Goal: Task Accomplishment & Management: Manage account settings

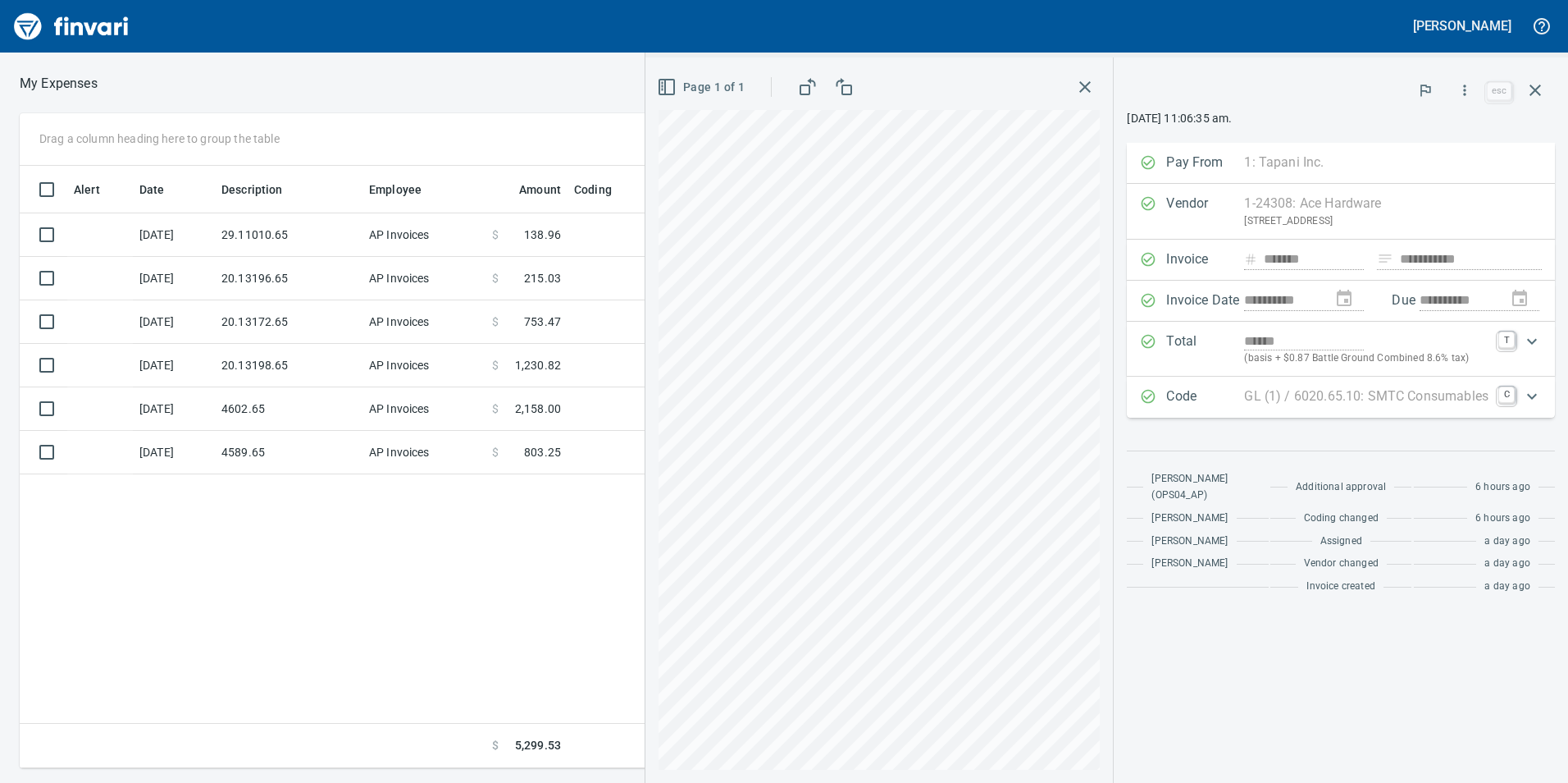
scroll to position [590, 1106]
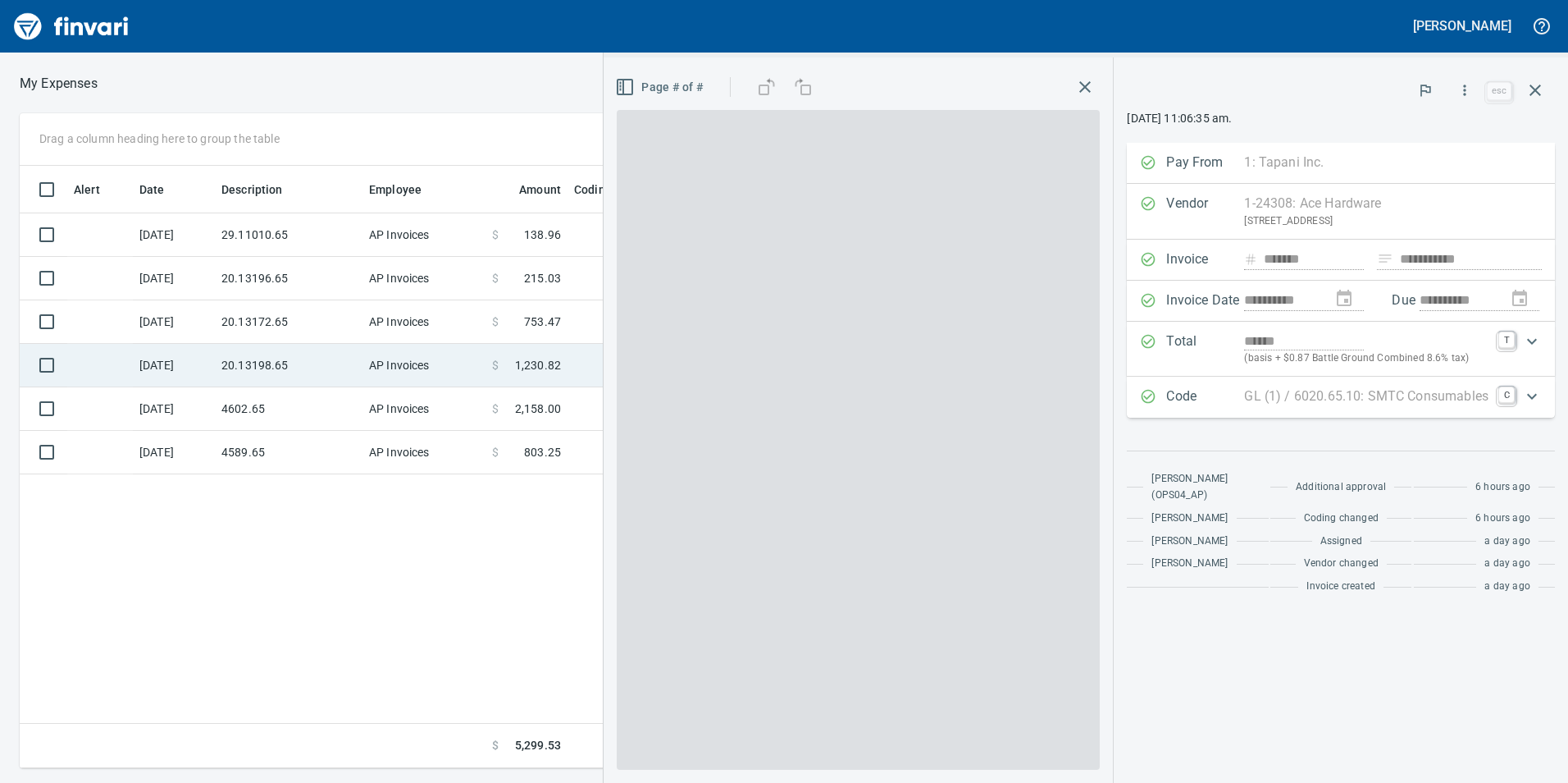
scroll to position [2, 2]
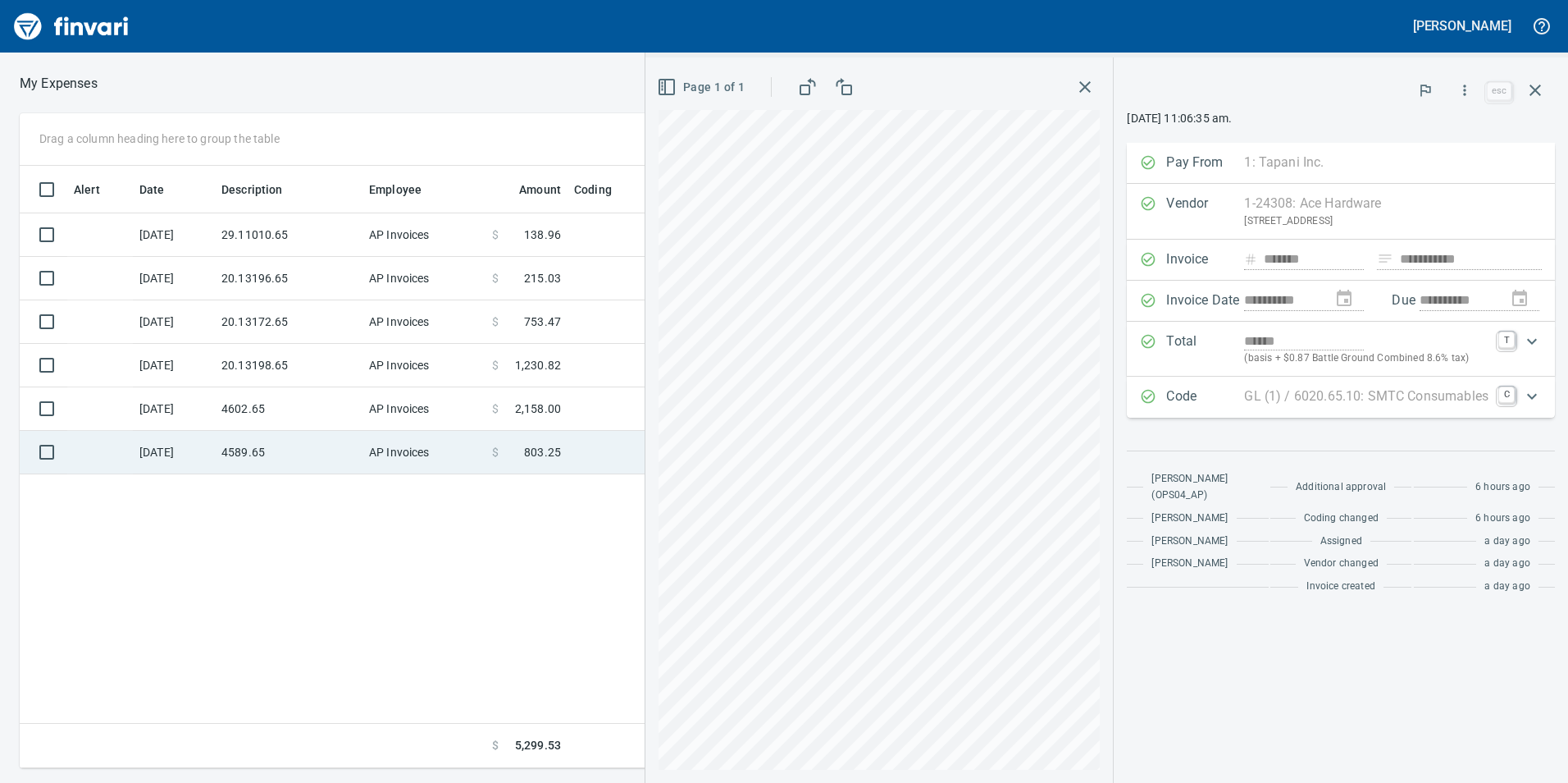
click at [241, 451] on td "4589.65" at bounding box center [288, 452] width 148 height 44
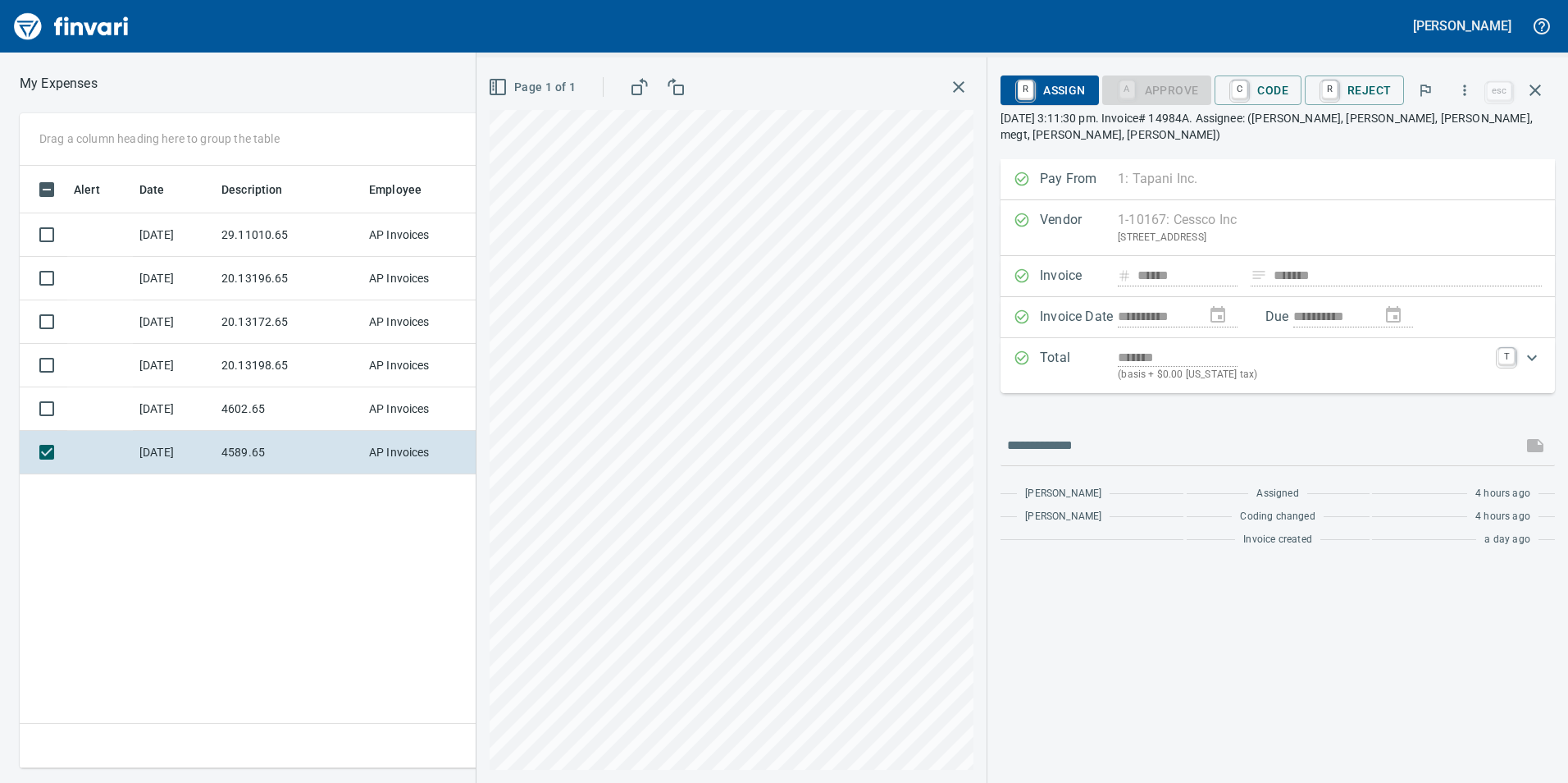
click at [328, 518] on div "**********" at bounding box center [784, 441] width 1568 height 655
click at [1264, 101] on span "C Code" at bounding box center [1257, 90] width 60 height 28
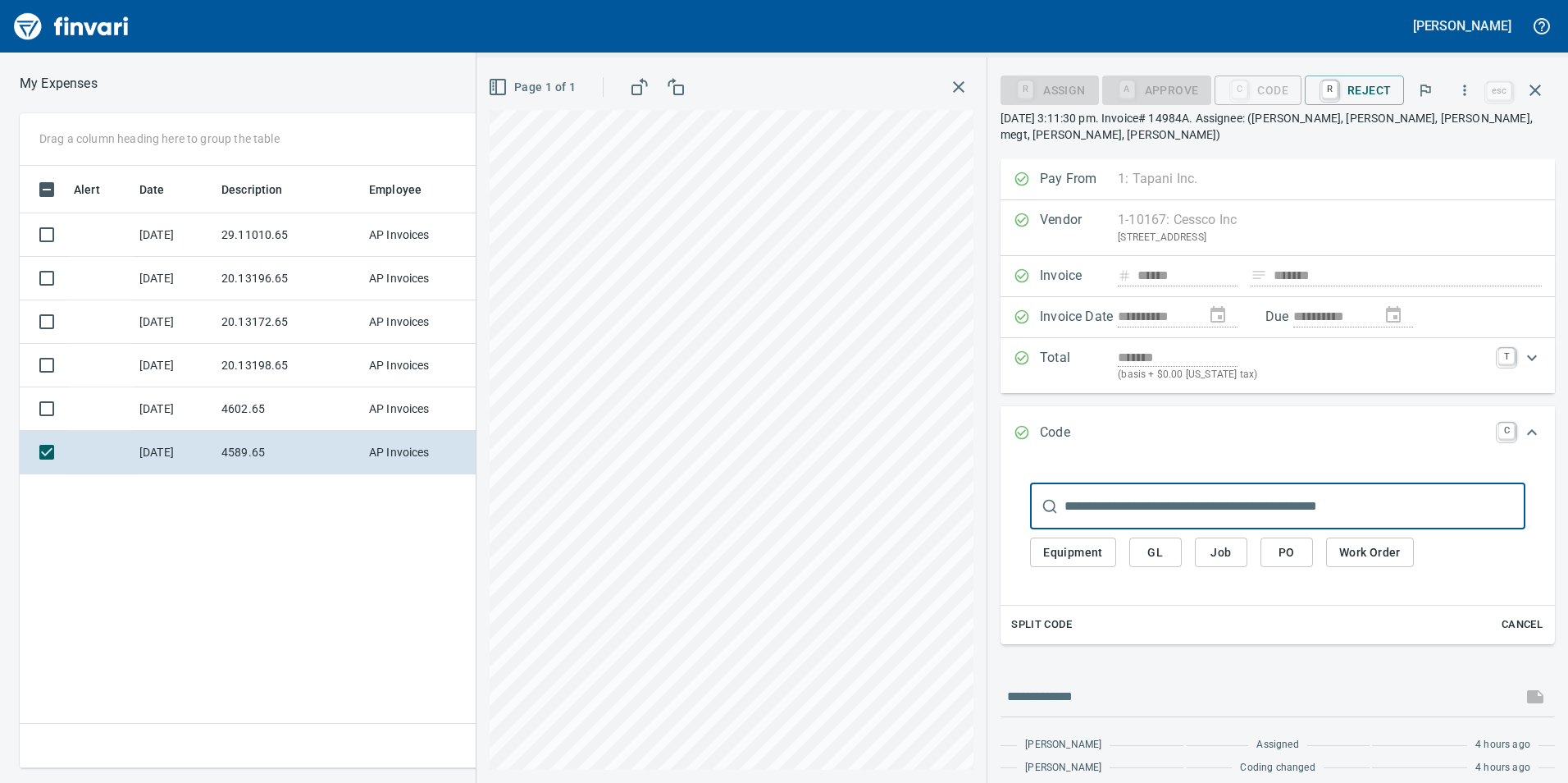
click at [1221, 551] on span "Job" at bounding box center [1221, 552] width 26 height 21
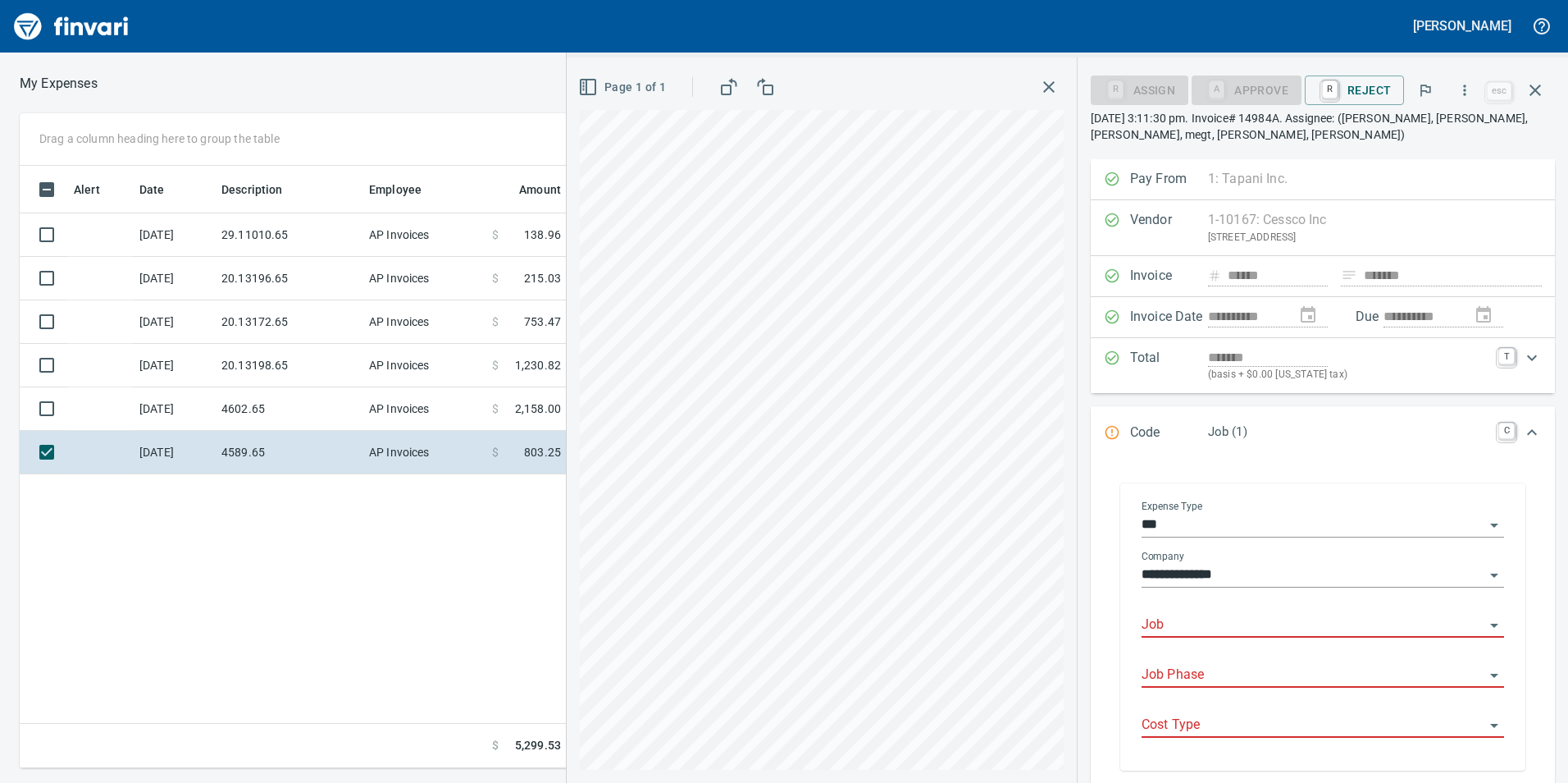
click at [1191, 629] on input "Job" at bounding box center [1313, 625] width 343 height 23
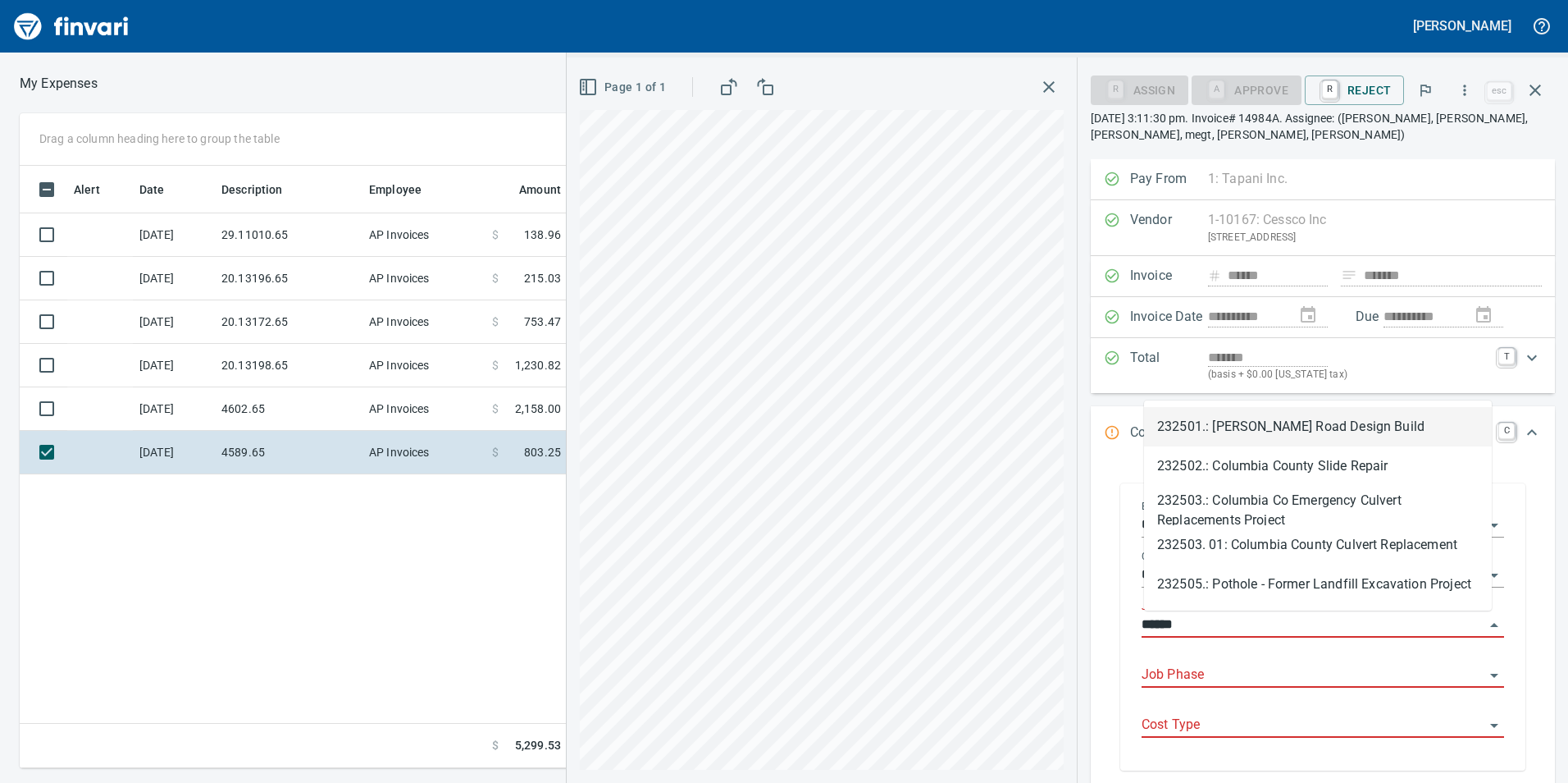
scroll to position [590, 1106]
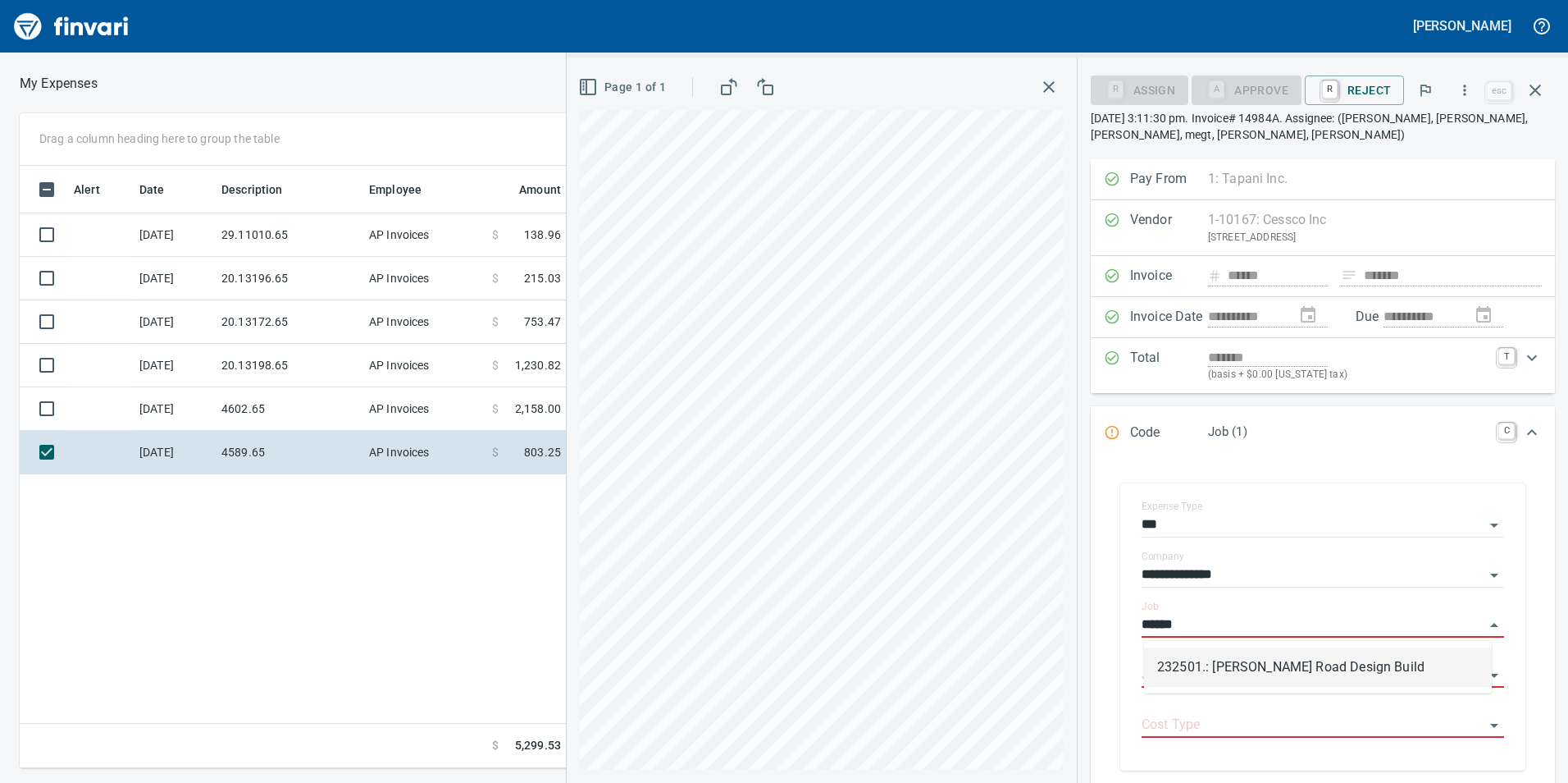
click at [1192, 660] on li "232501.: Boeckman Road Design Build" at bounding box center [1318, 667] width 348 height 40
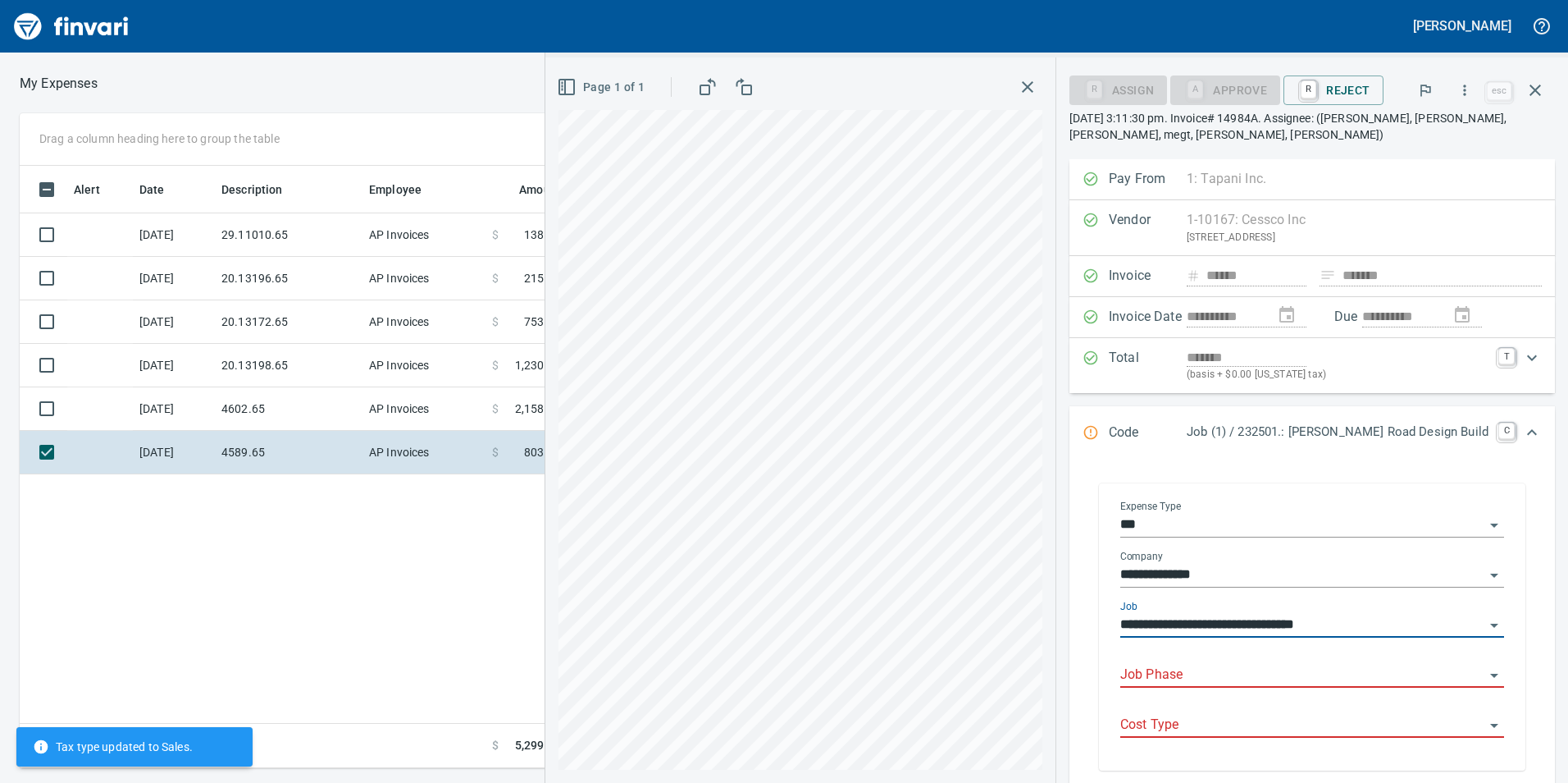
type input "**********"
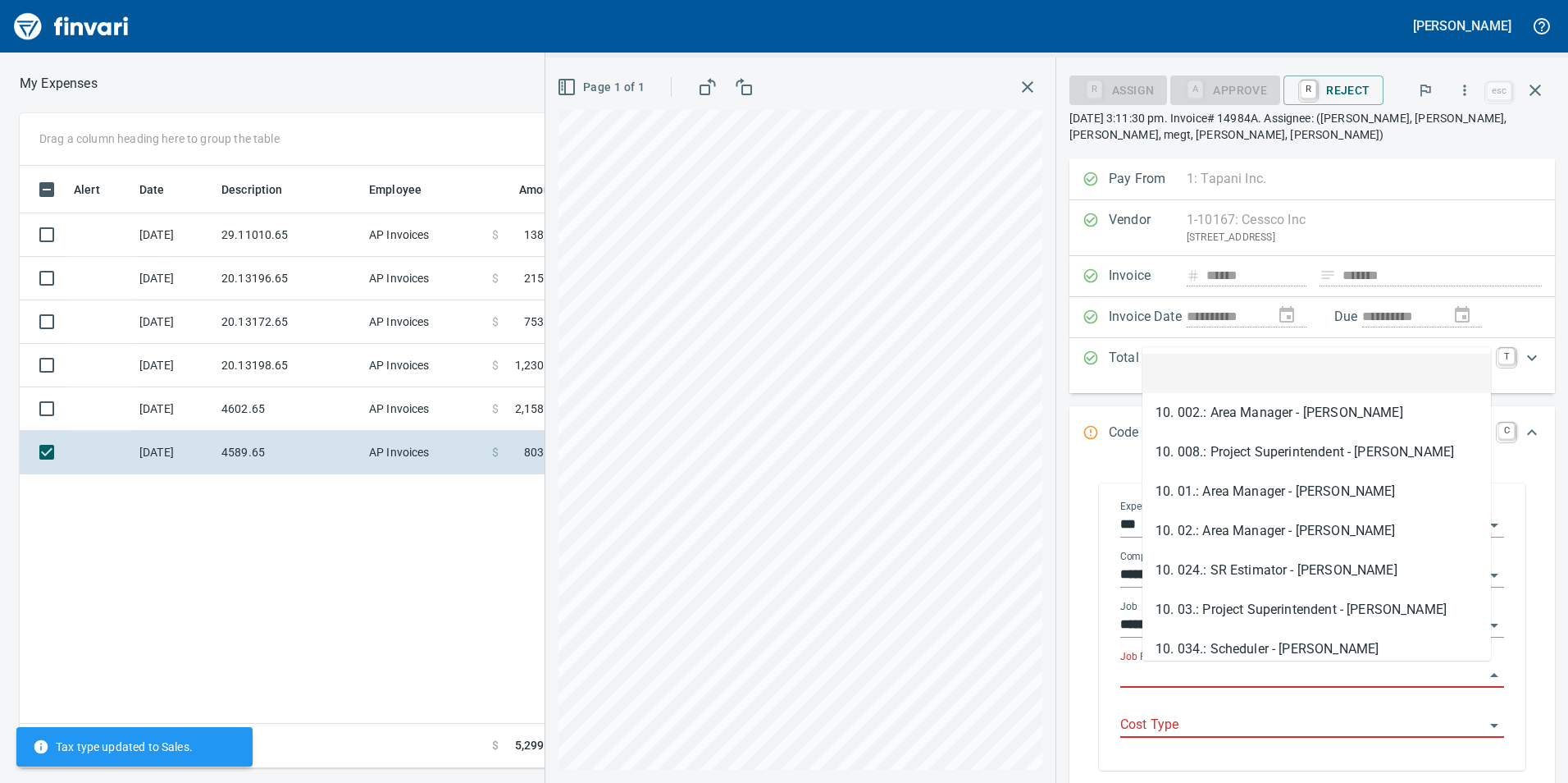
click at [1191, 682] on input "Job Phase" at bounding box center [1302, 676] width 365 height 23
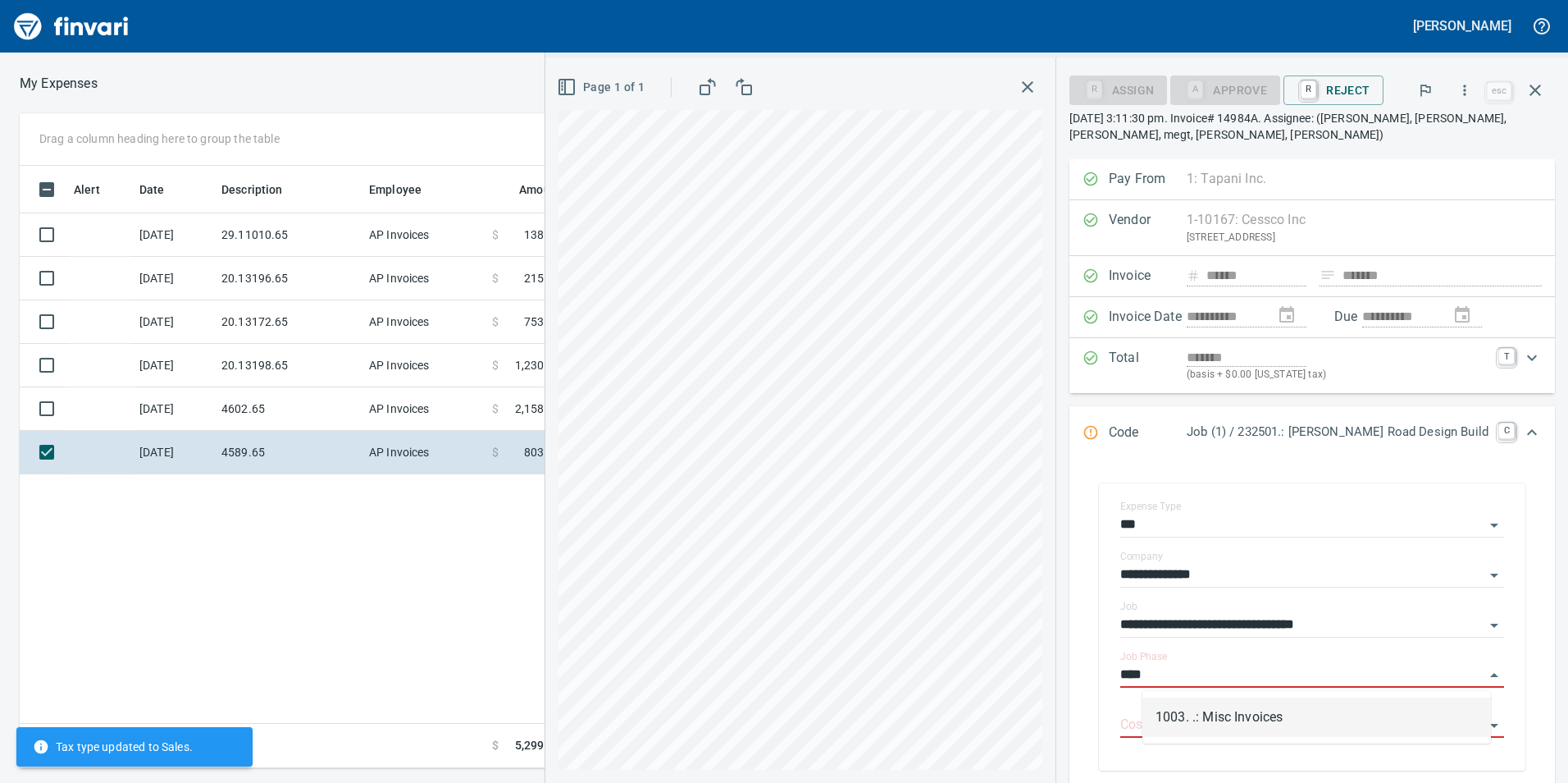
click at [1198, 723] on li "1003. .: Misc Invoices" at bounding box center [1317, 717] width 349 height 40
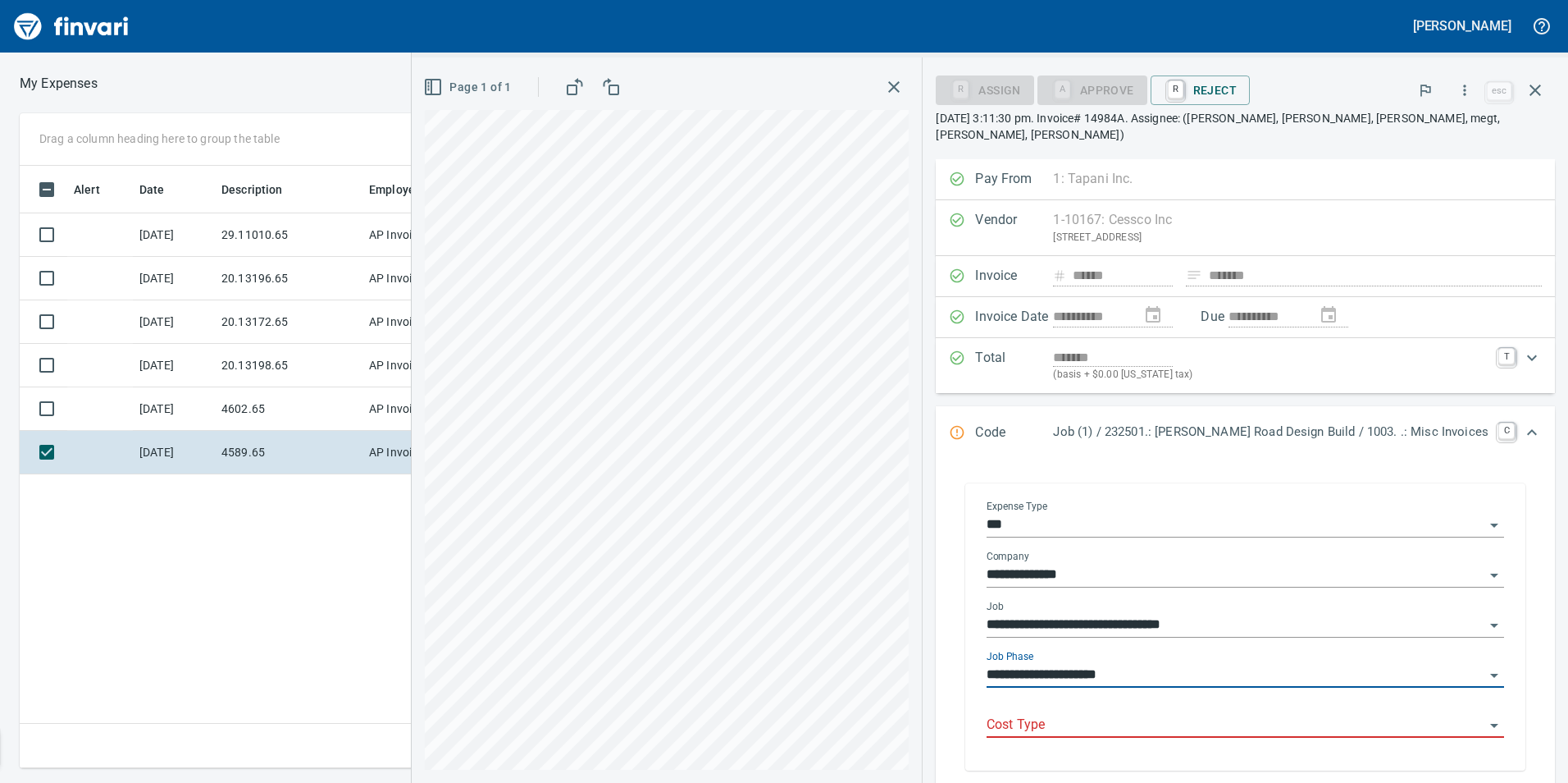
type input "**********"
click at [1184, 714] on input "Cost Type" at bounding box center [1236, 725] width 498 height 23
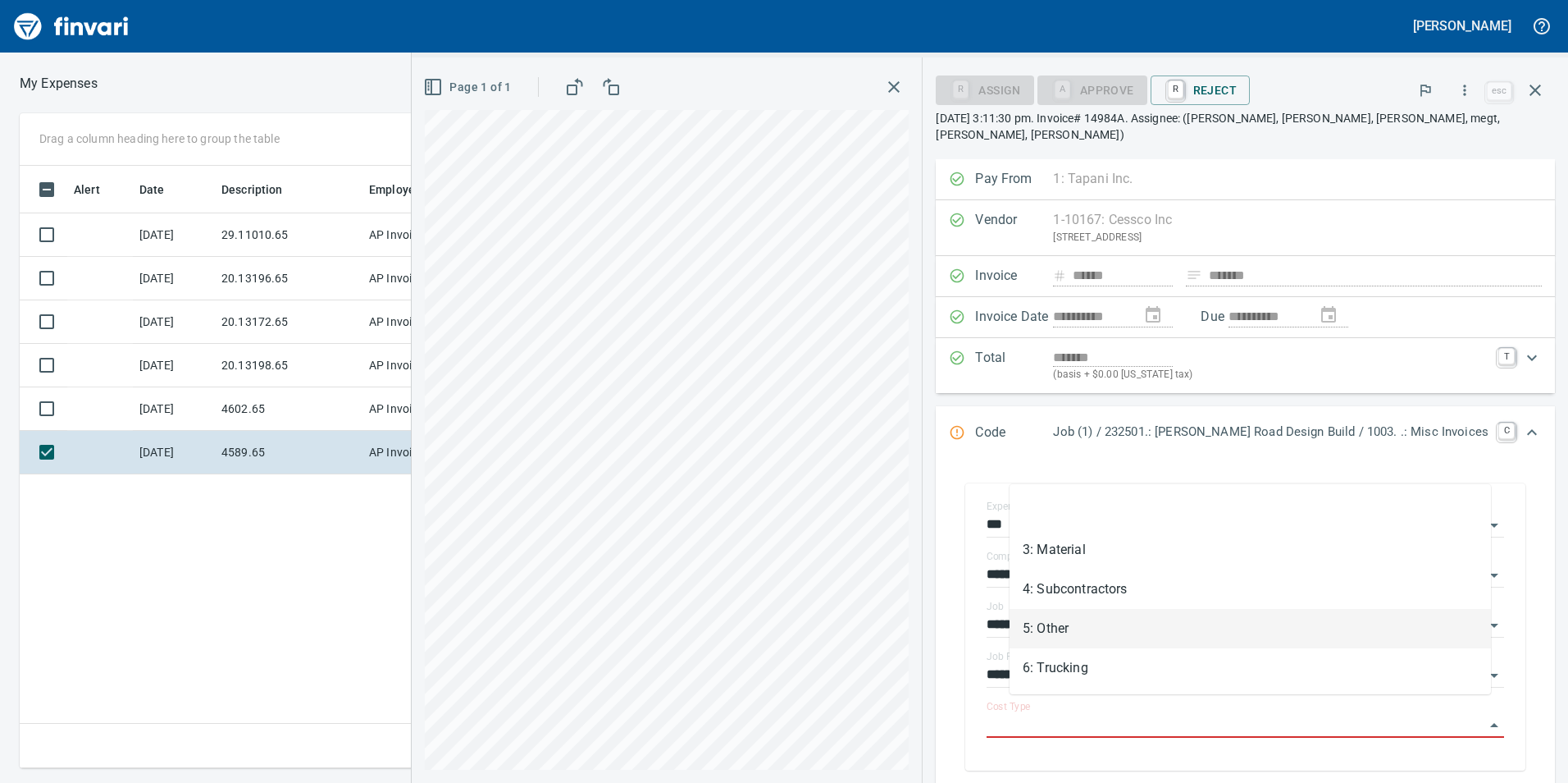
click at [1113, 631] on li "5: Other" at bounding box center [1250, 628] width 481 height 40
type input "********"
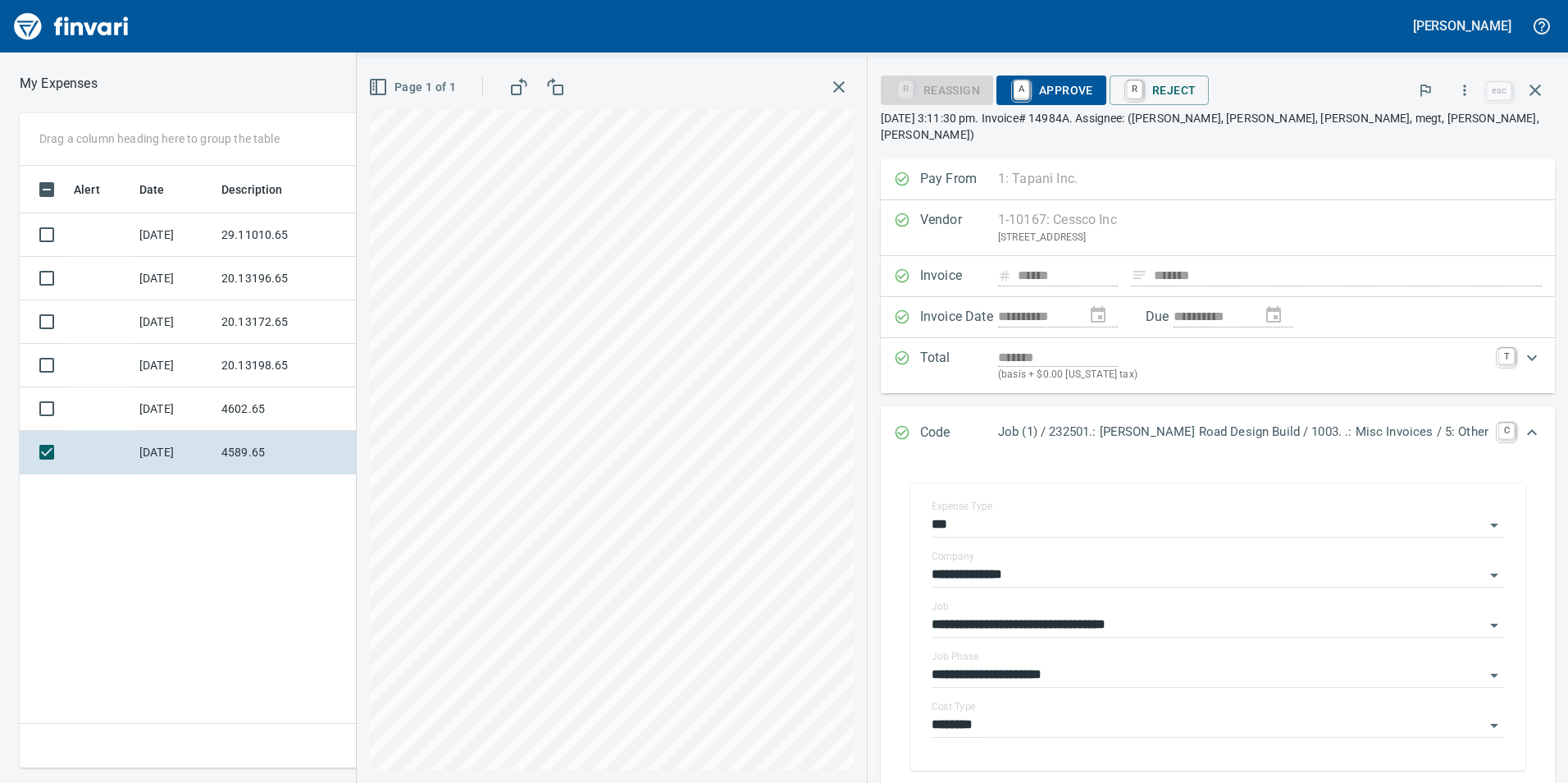
click at [1094, 88] on span "A Approve" at bounding box center [1051, 90] width 83 height 28
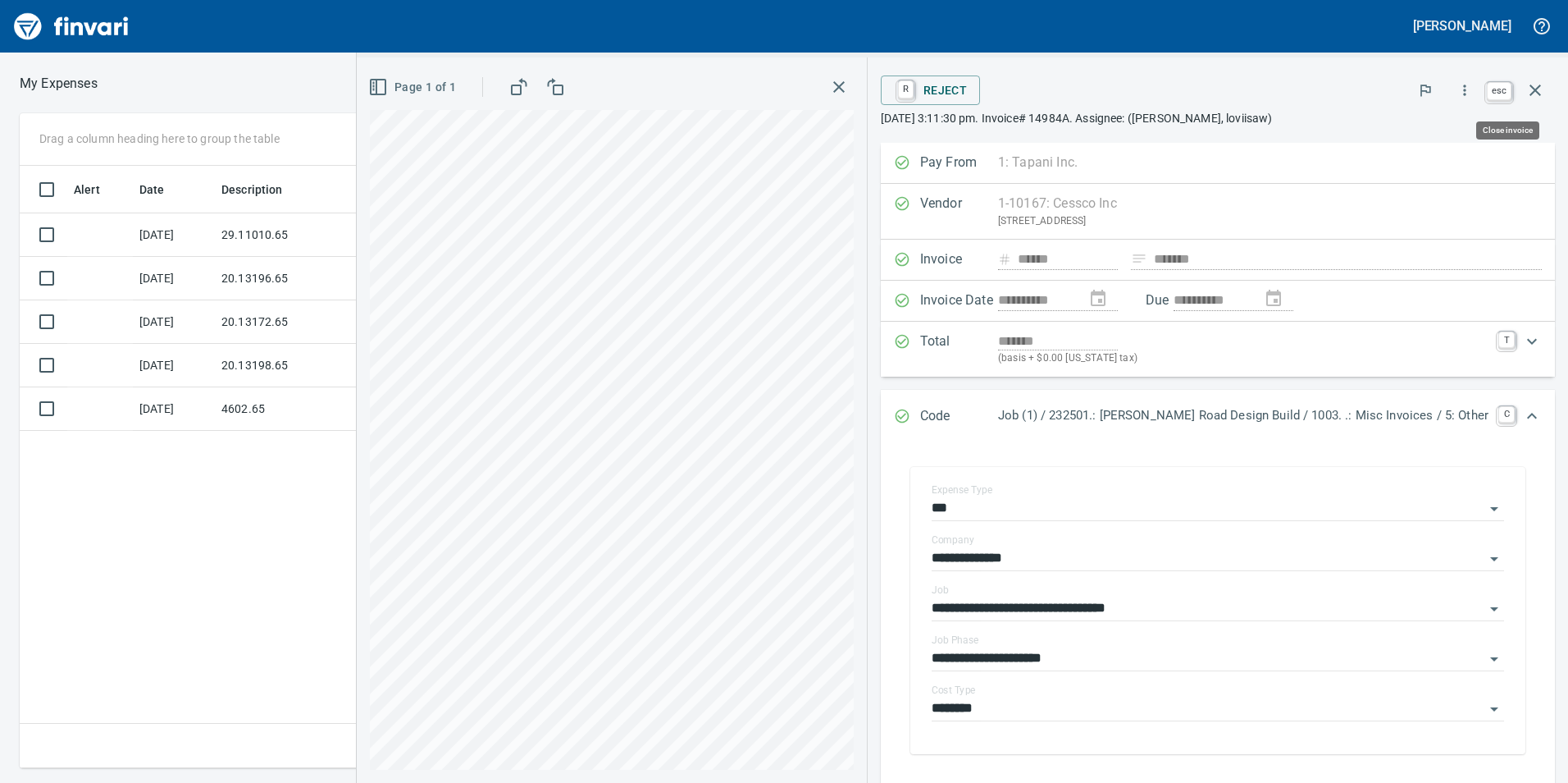
click at [1537, 88] on icon "button" at bounding box center [1535, 90] width 12 height 12
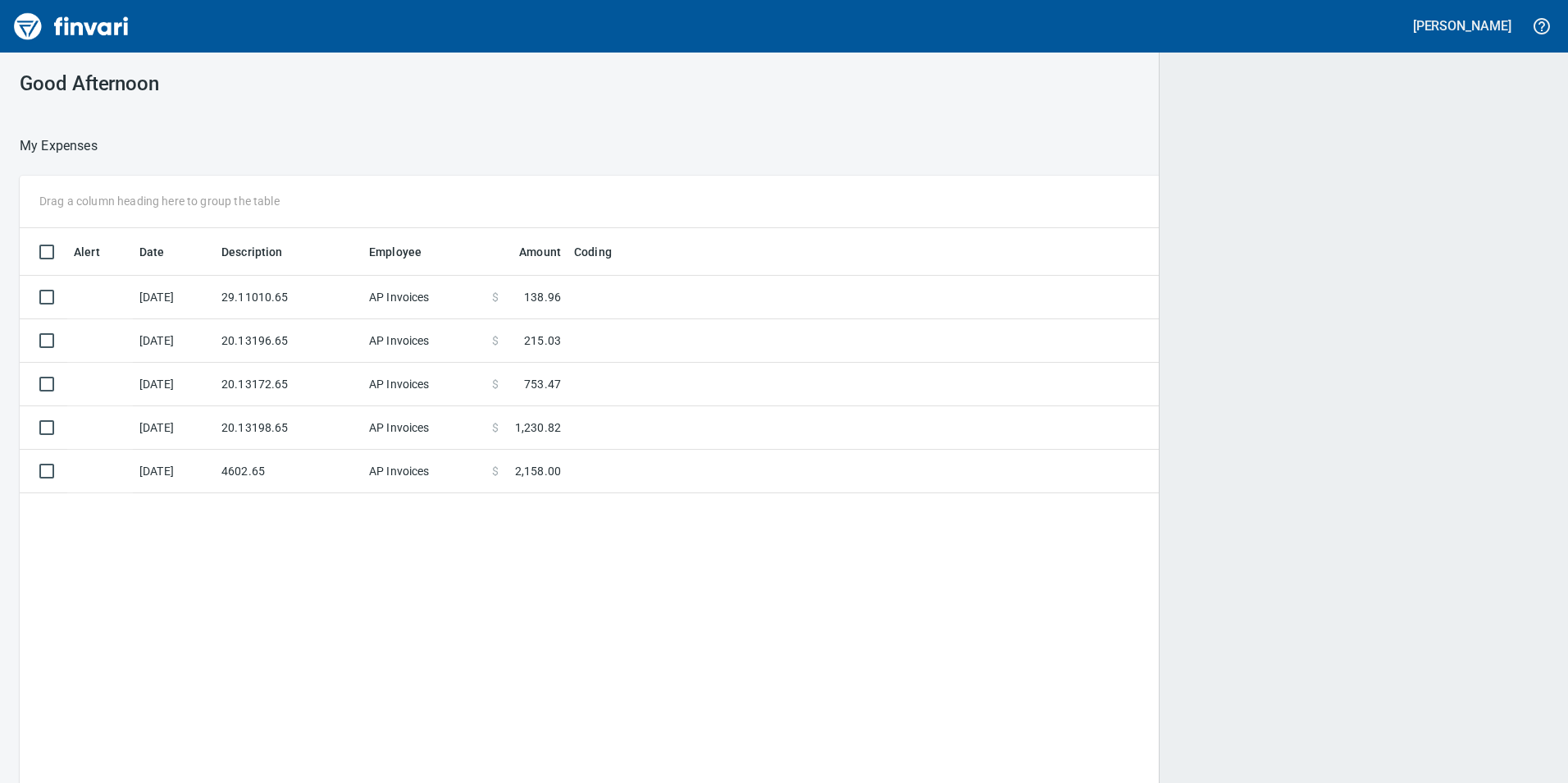
scroll to position [590, 1501]
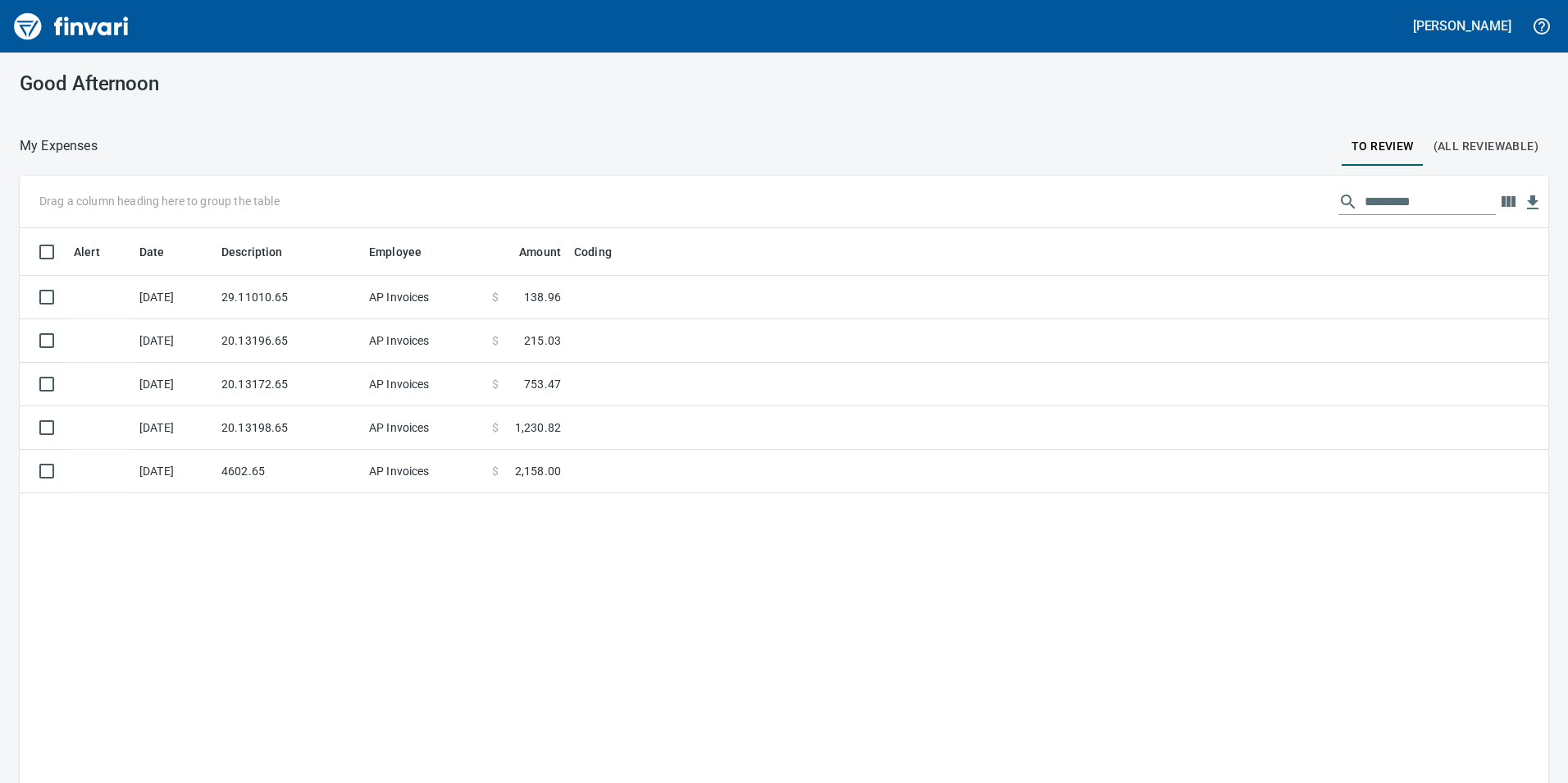
drag, startPoint x: 436, startPoint y: 445, endPoint x: 436, endPoint y: 458, distance: 13.0
click at [436, 447] on td "AP Invoices" at bounding box center [424, 427] width 123 height 44
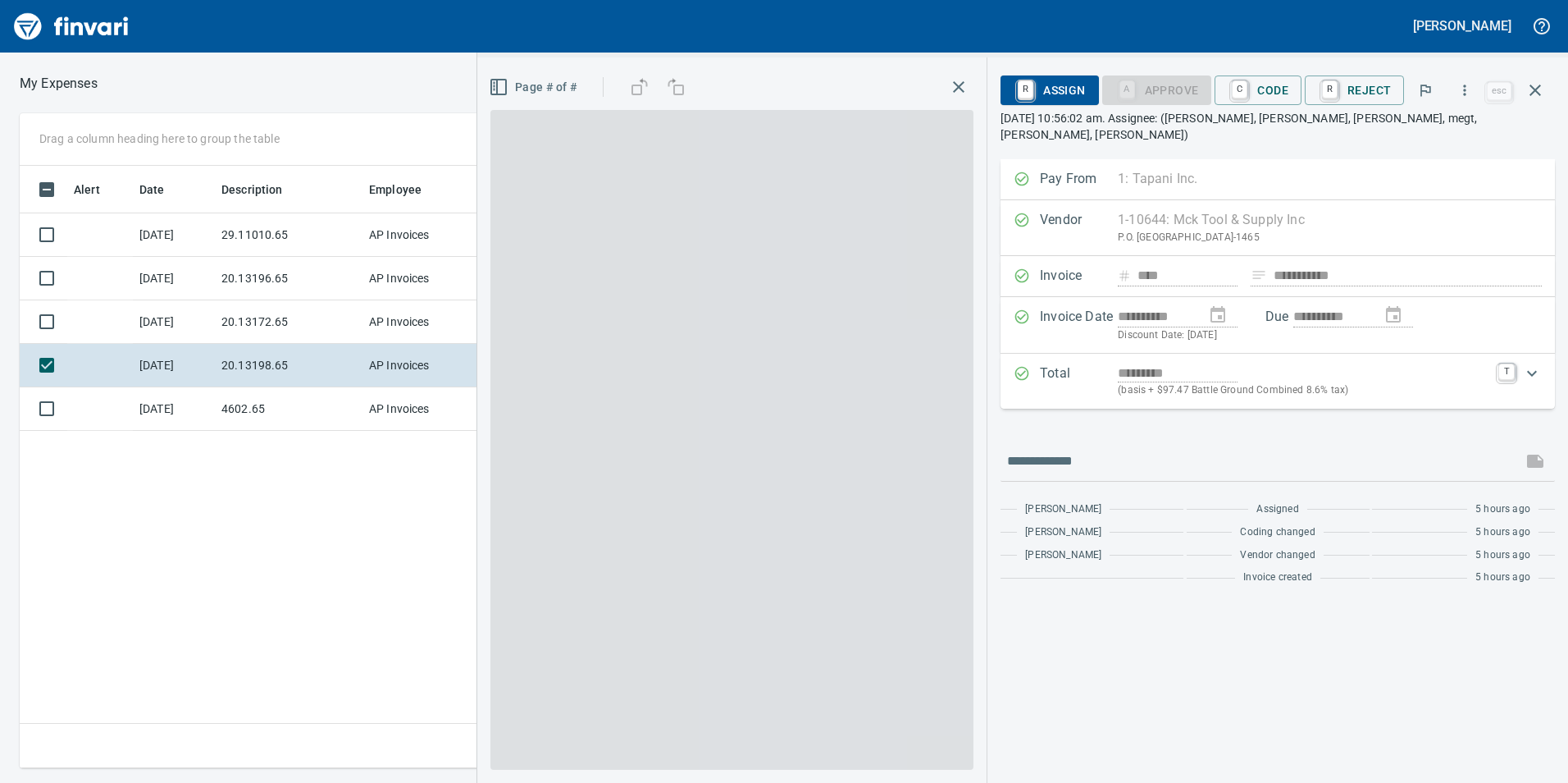
scroll to position [590, 1106]
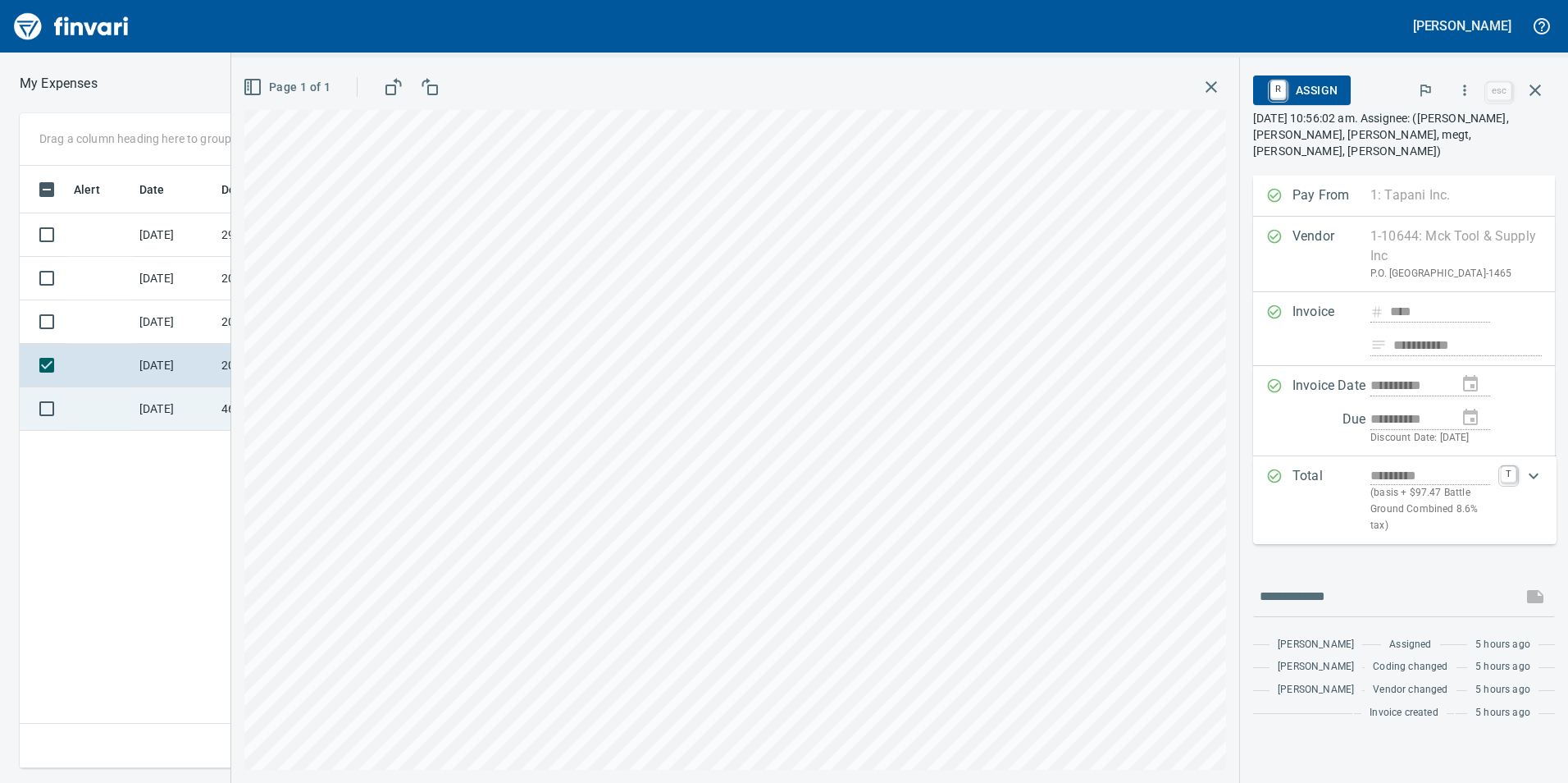
click at [137, 411] on td "[DATE]" at bounding box center [174, 408] width 82 height 44
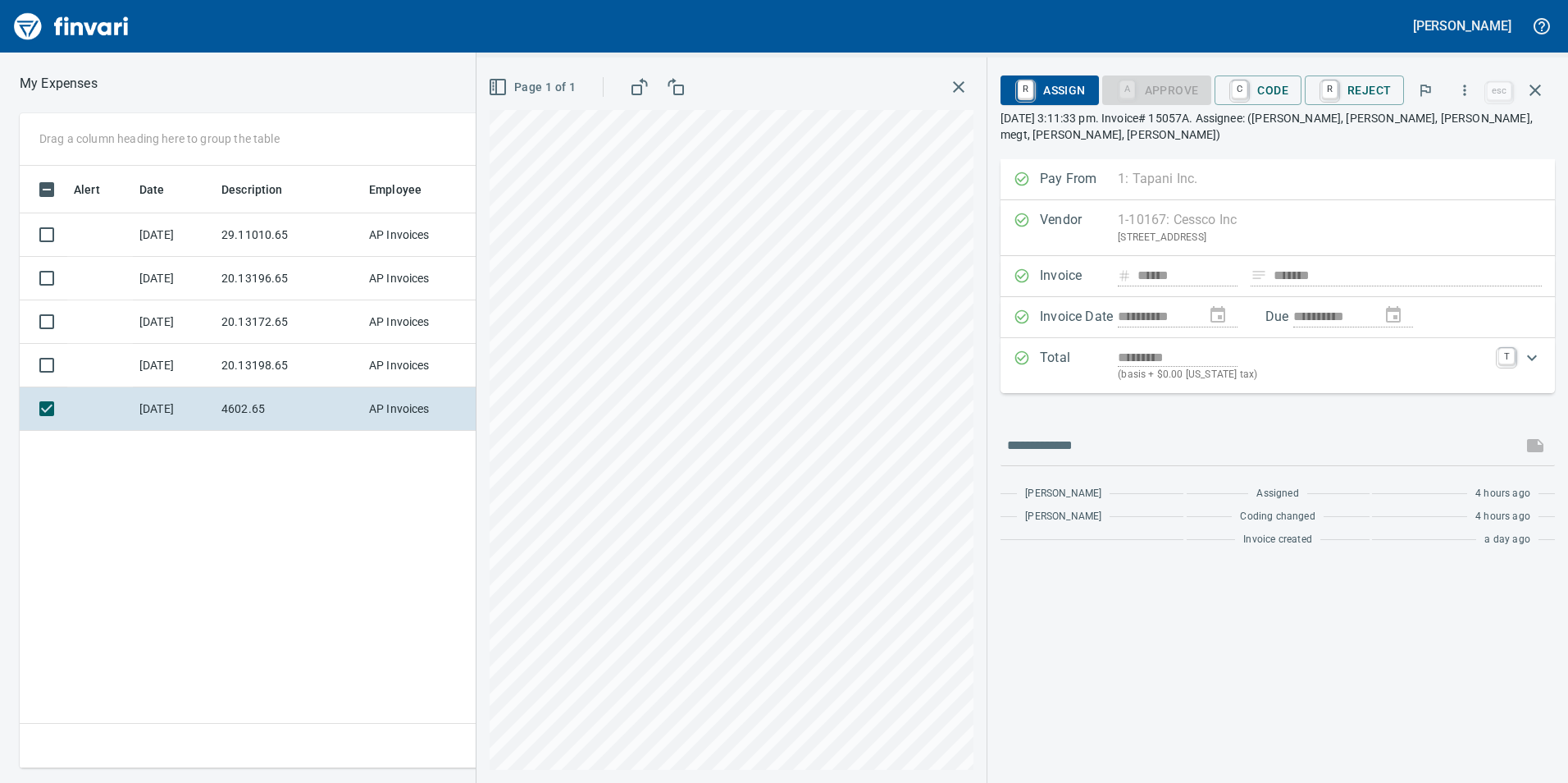
click at [1079, 446] on div "**********" at bounding box center [1022, 419] width 1092 height 725
click at [1269, 77] on span "C Code" at bounding box center [1257, 90] width 60 height 28
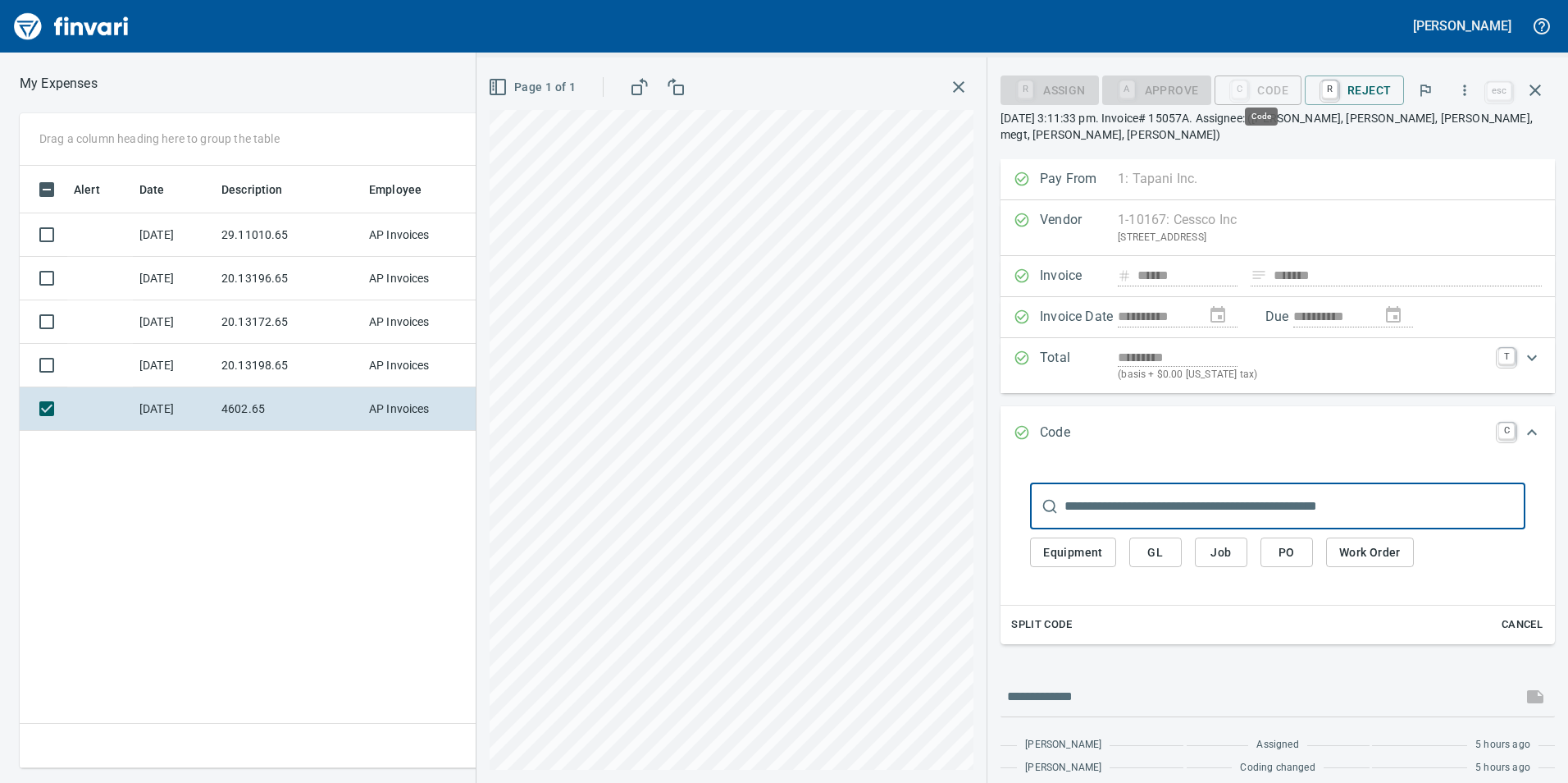
scroll to position [590, 1106]
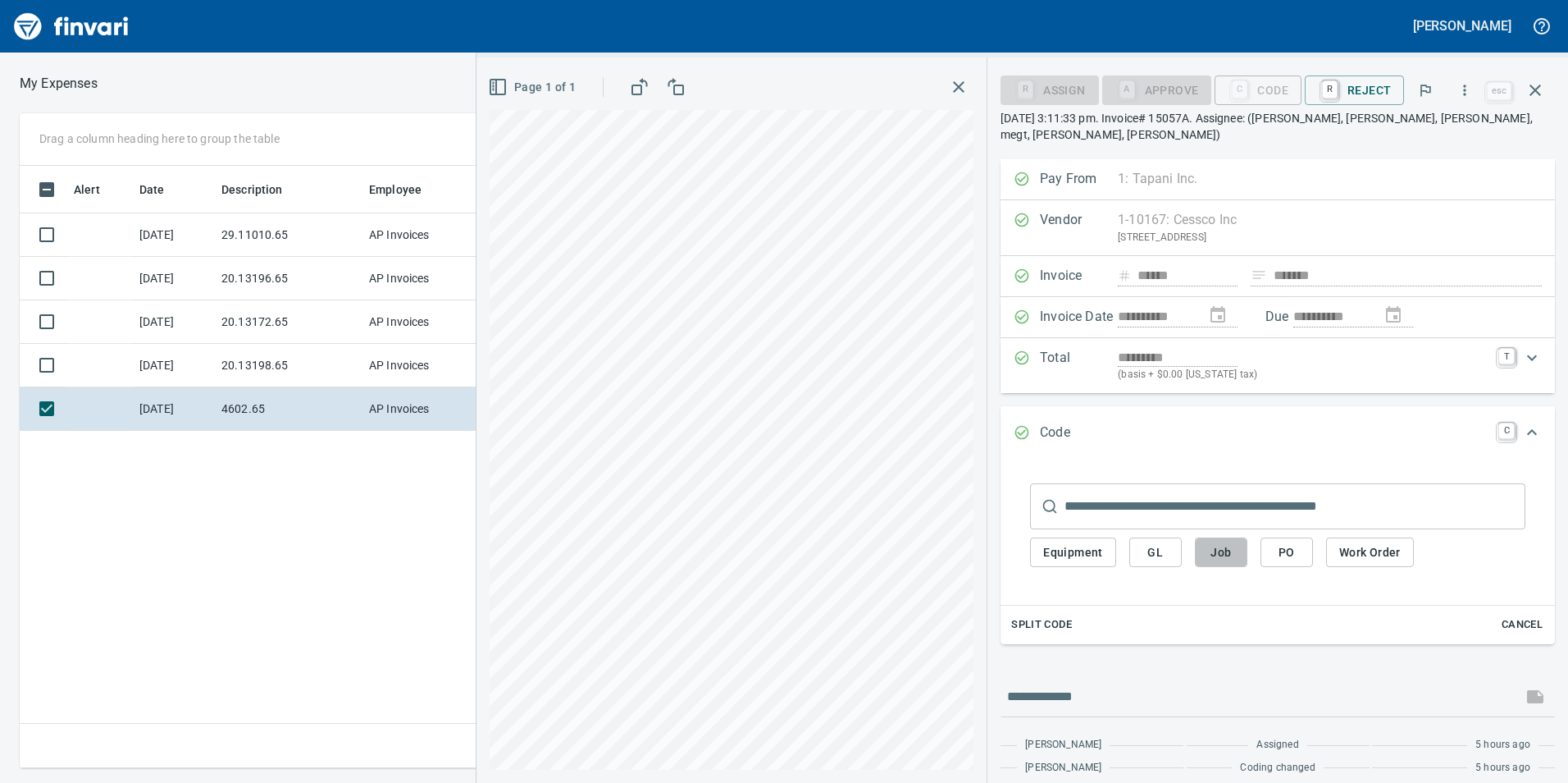
click at [1231, 548] on span "Job" at bounding box center [1221, 552] width 26 height 21
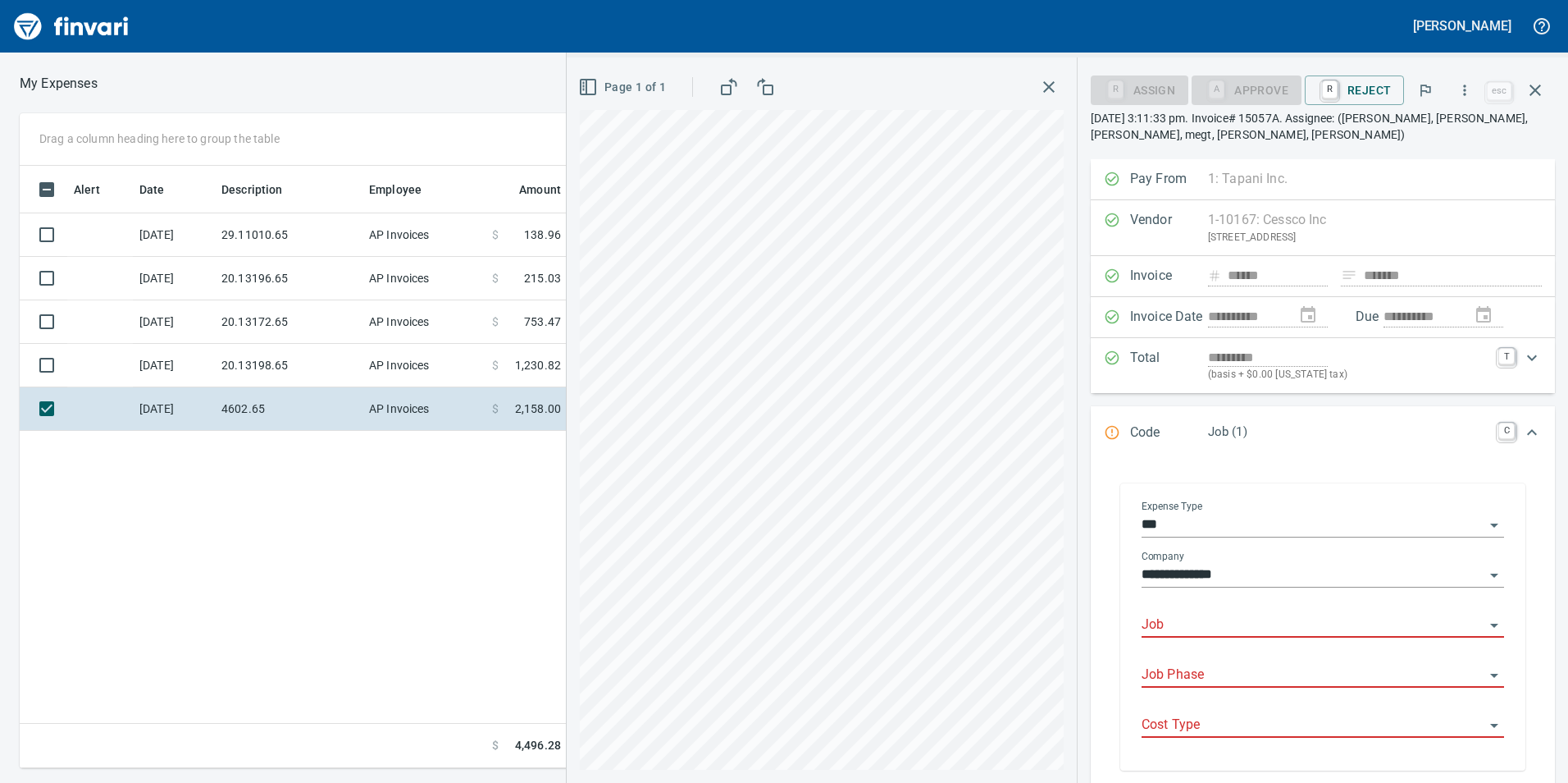
click at [1225, 642] on div "Job" at bounding box center [1323, 625] width 363 height 50
click at [1215, 629] on input "Job" at bounding box center [1313, 625] width 343 height 23
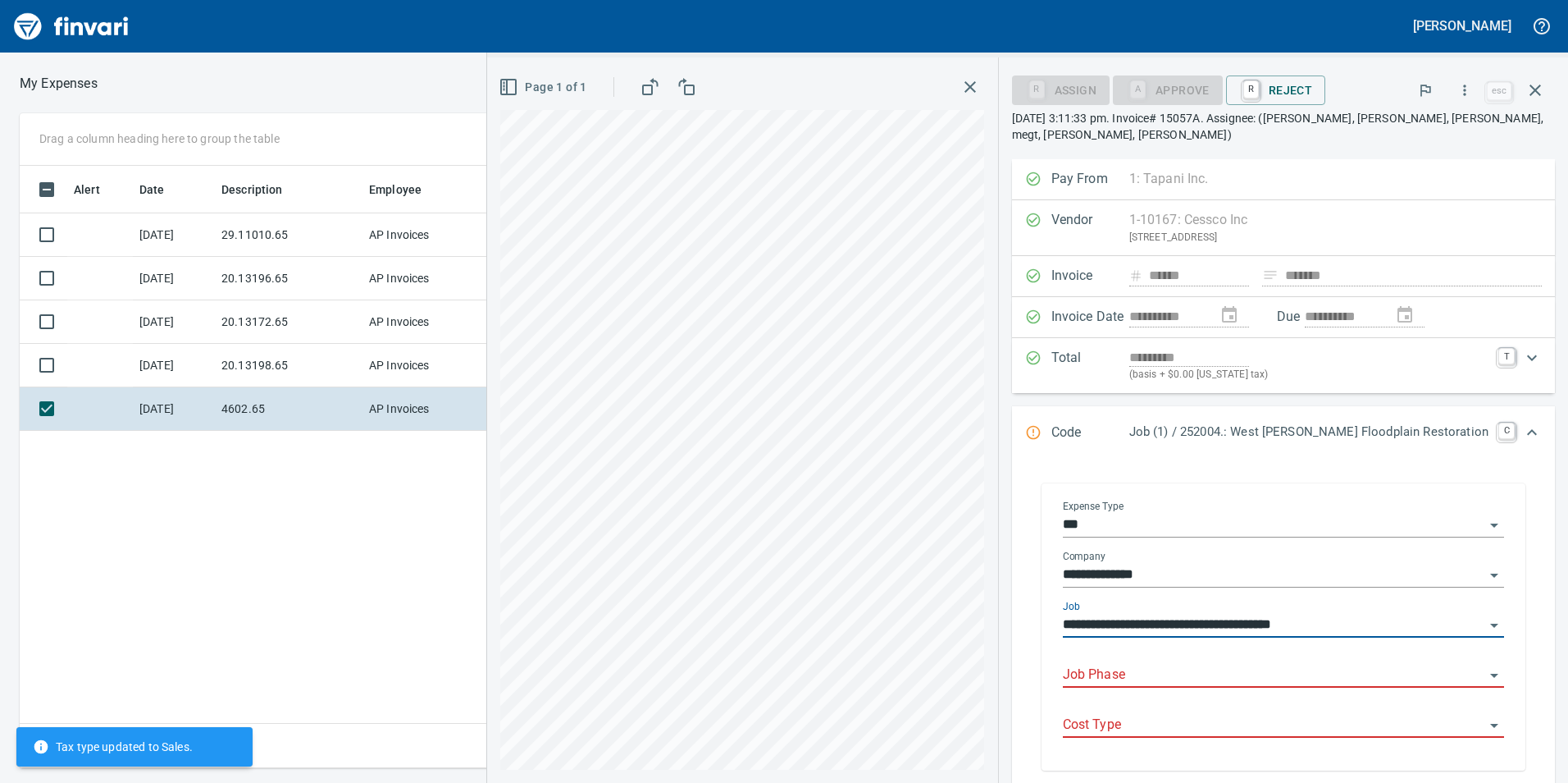
type input "**********"
click at [1270, 680] on input "Job Phase" at bounding box center [1274, 676] width 422 height 23
click at [997, 697] on div "Page 1 of 1" at bounding box center [741, 419] width 510 height 725
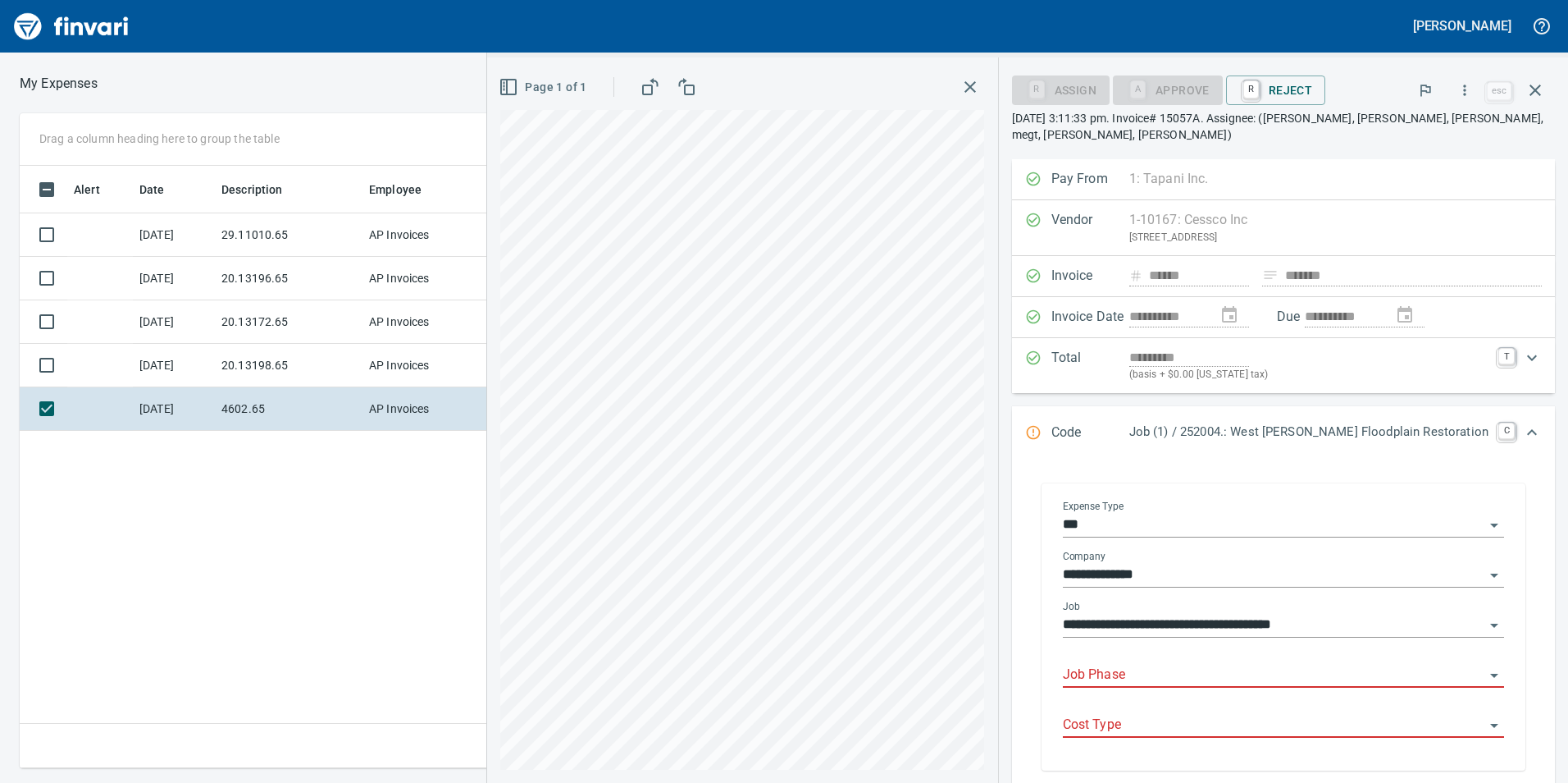
click at [1184, 673] on input "Job Phase" at bounding box center [1274, 676] width 422 height 23
click at [1215, 700] on li "8520. .: Pumping for Bypass" at bounding box center [1302, 717] width 376 height 40
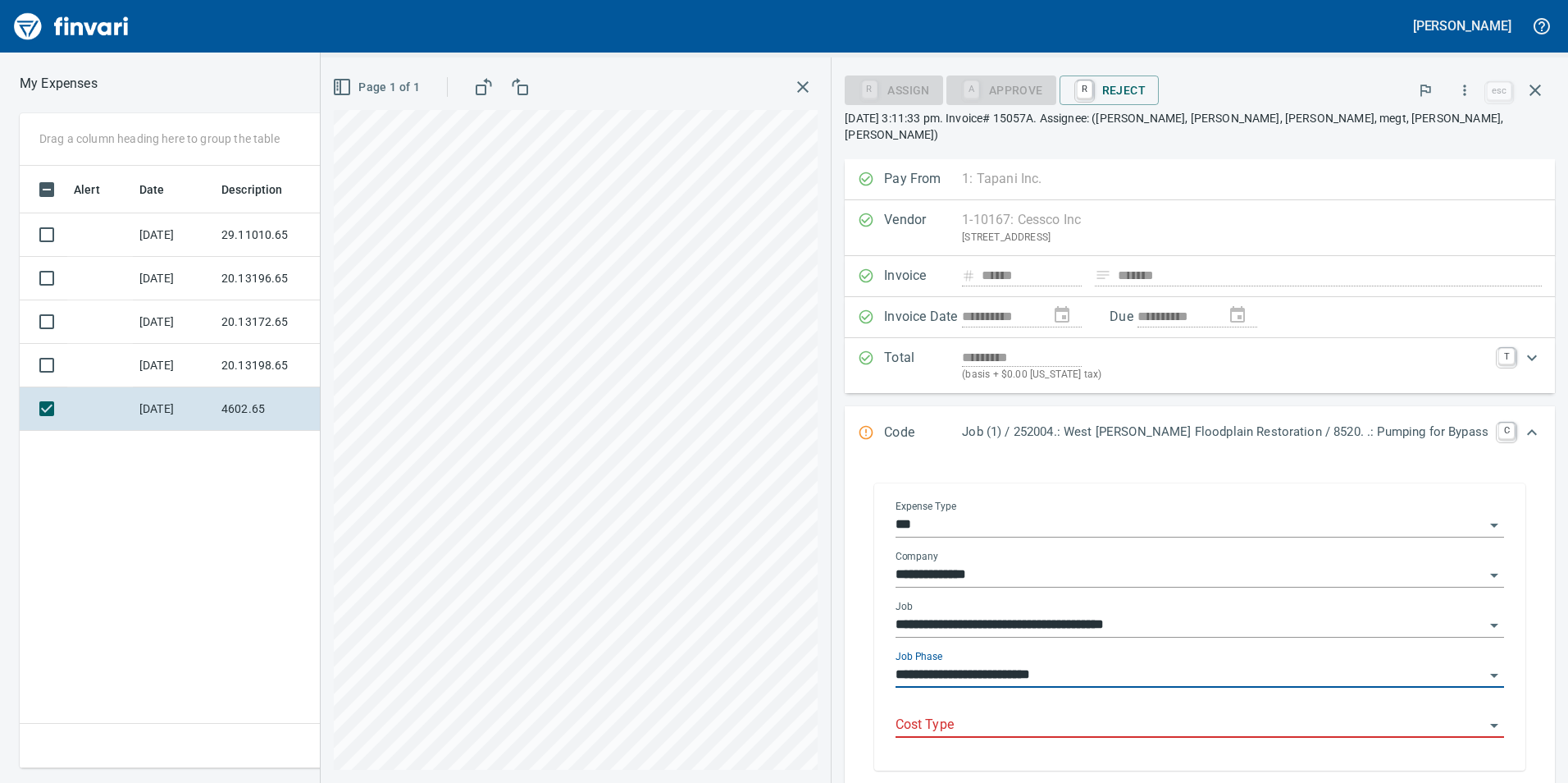
type input "**********"
click at [1189, 714] on input "Cost Type" at bounding box center [1189, 725] width 589 height 23
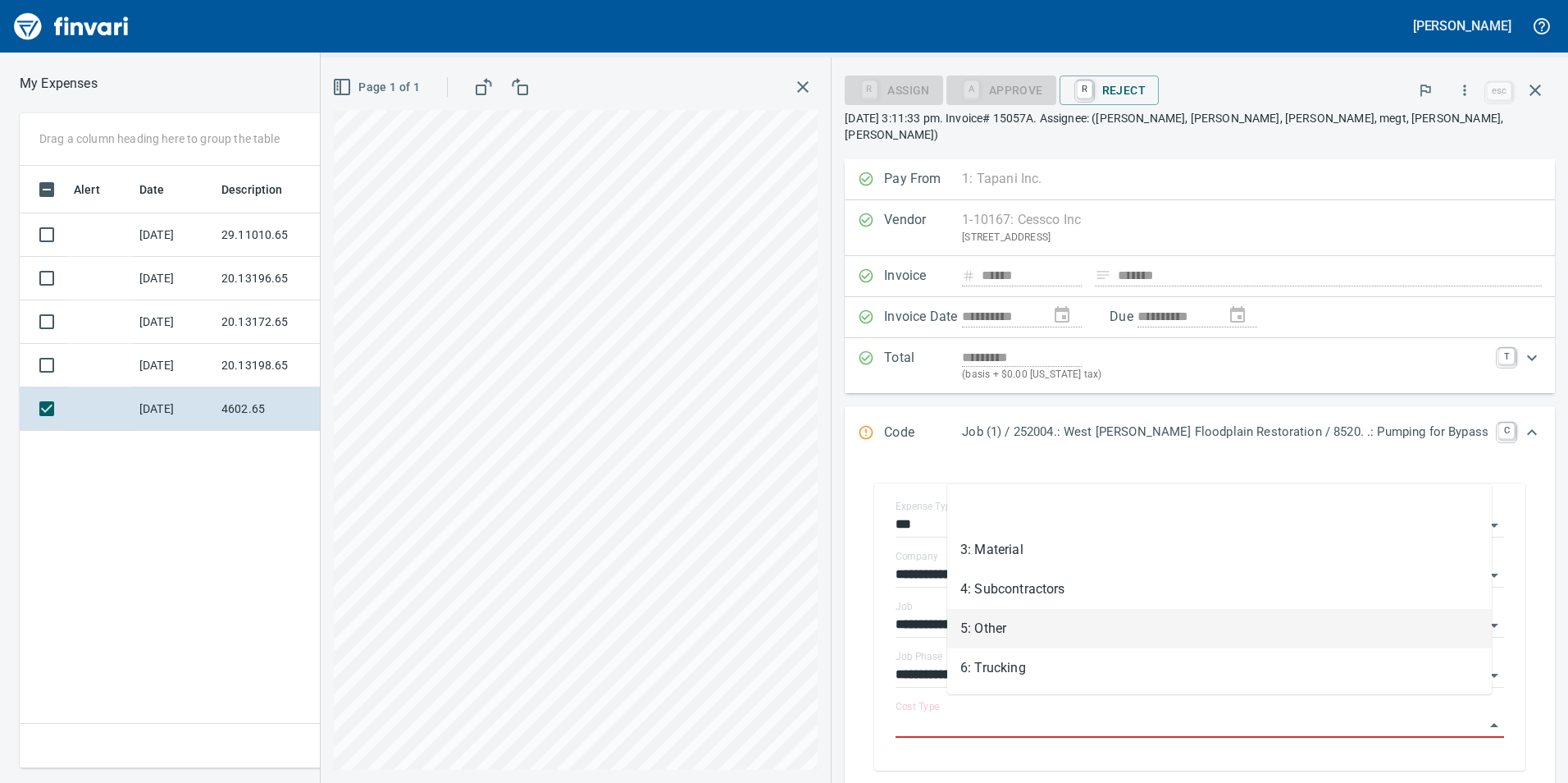
click at [1092, 612] on li "5: Other" at bounding box center [1219, 628] width 545 height 40
type input "********"
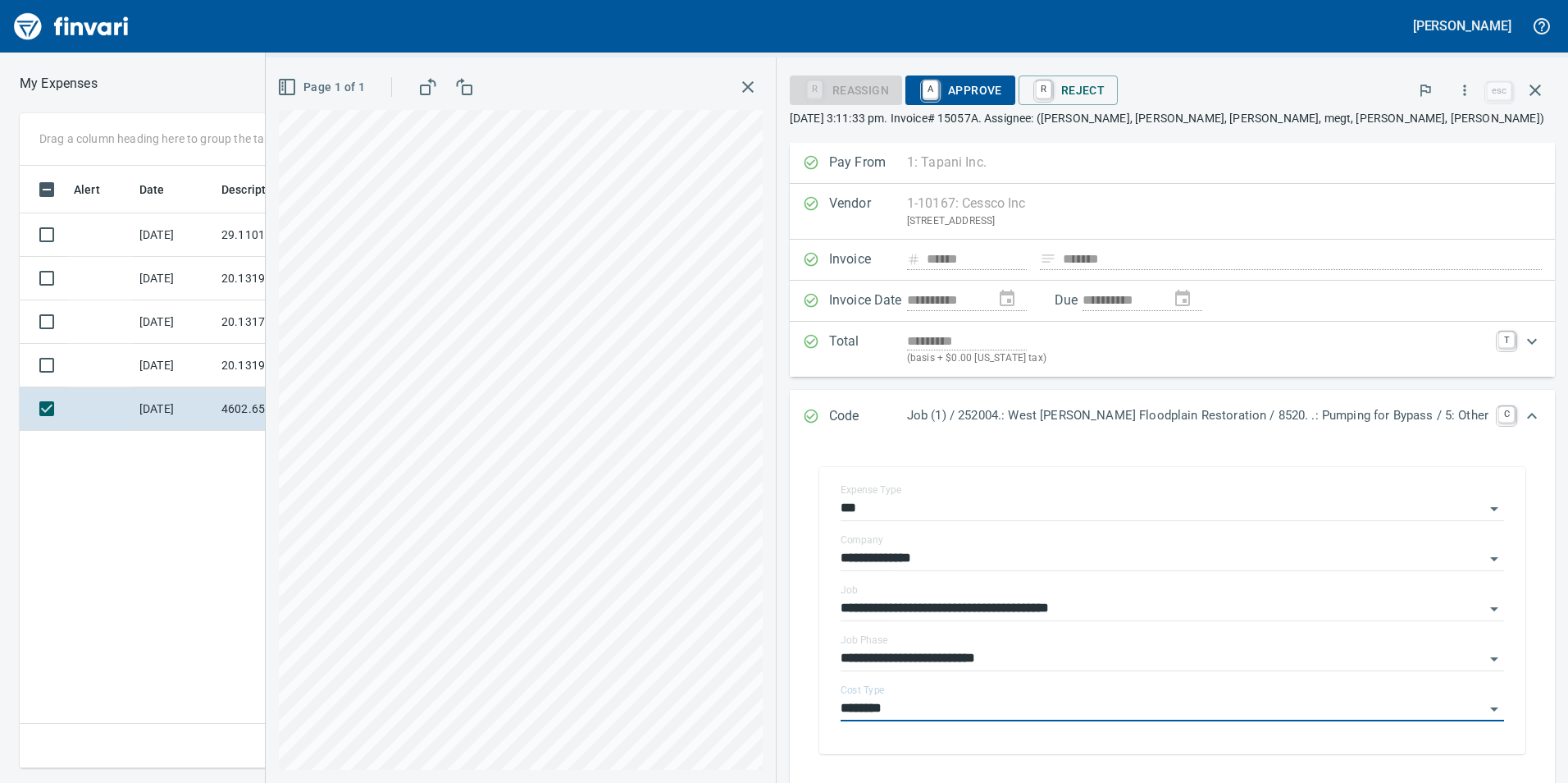
click at [1527, 415] on icon "Expand" at bounding box center [1532, 415] width 10 height 6
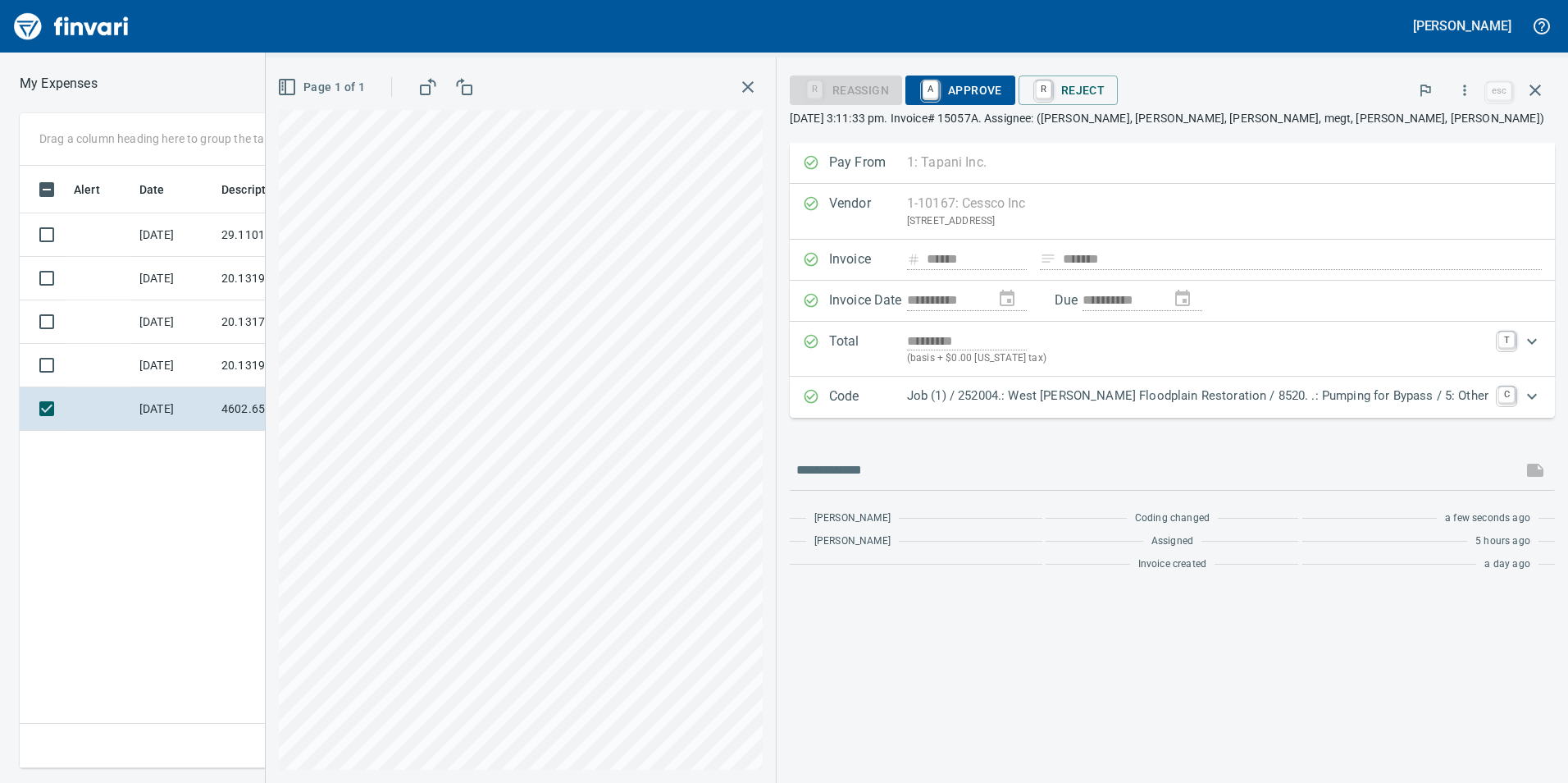
click at [1002, 94] on span "A Approve" at bounding box center [960, 90] width 83 height 28
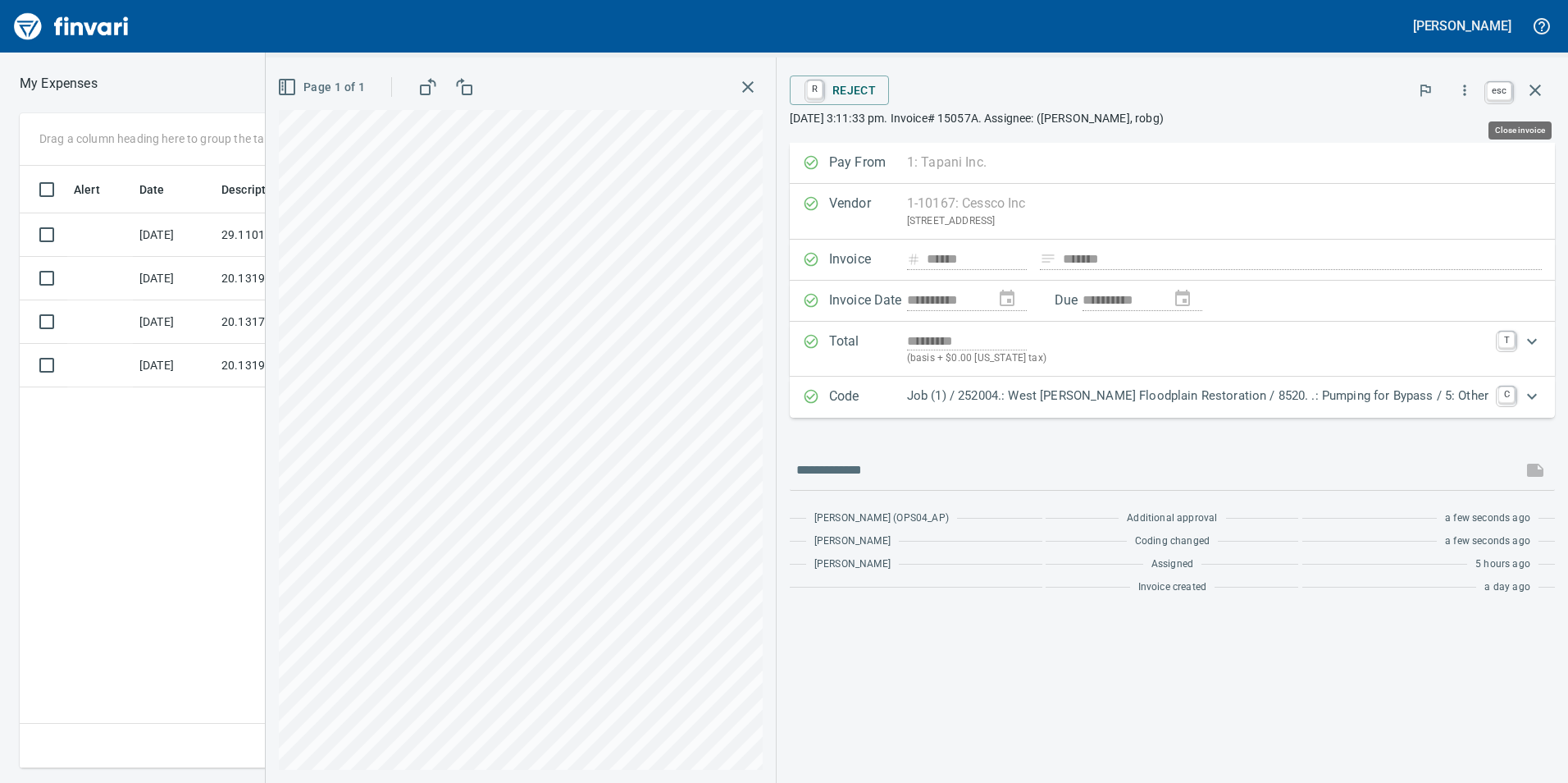
click at [1529, 83] on icon "button" at bounding box center [1535, 90] width 20 height 20
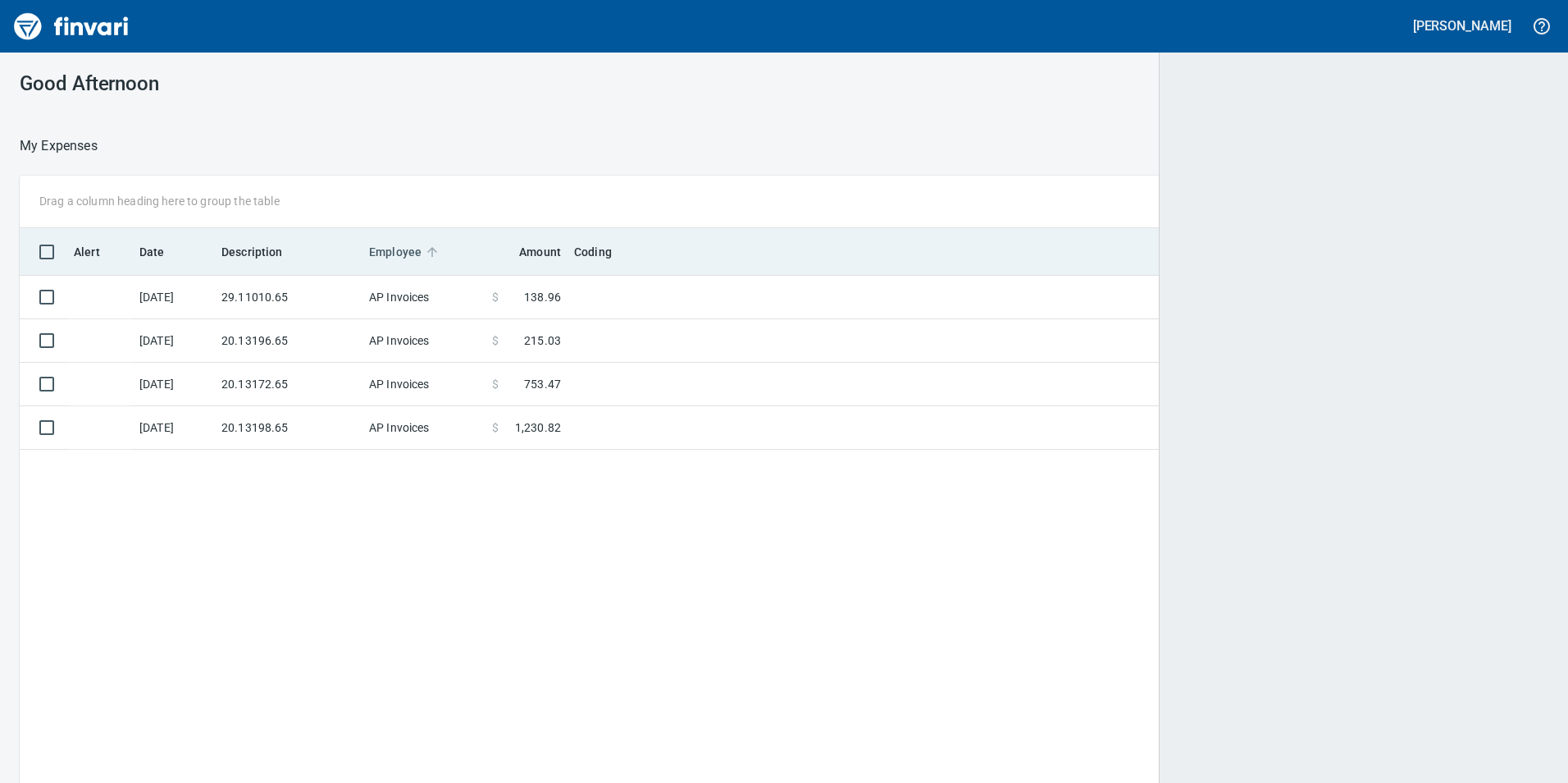
scroll to position [2, 2]
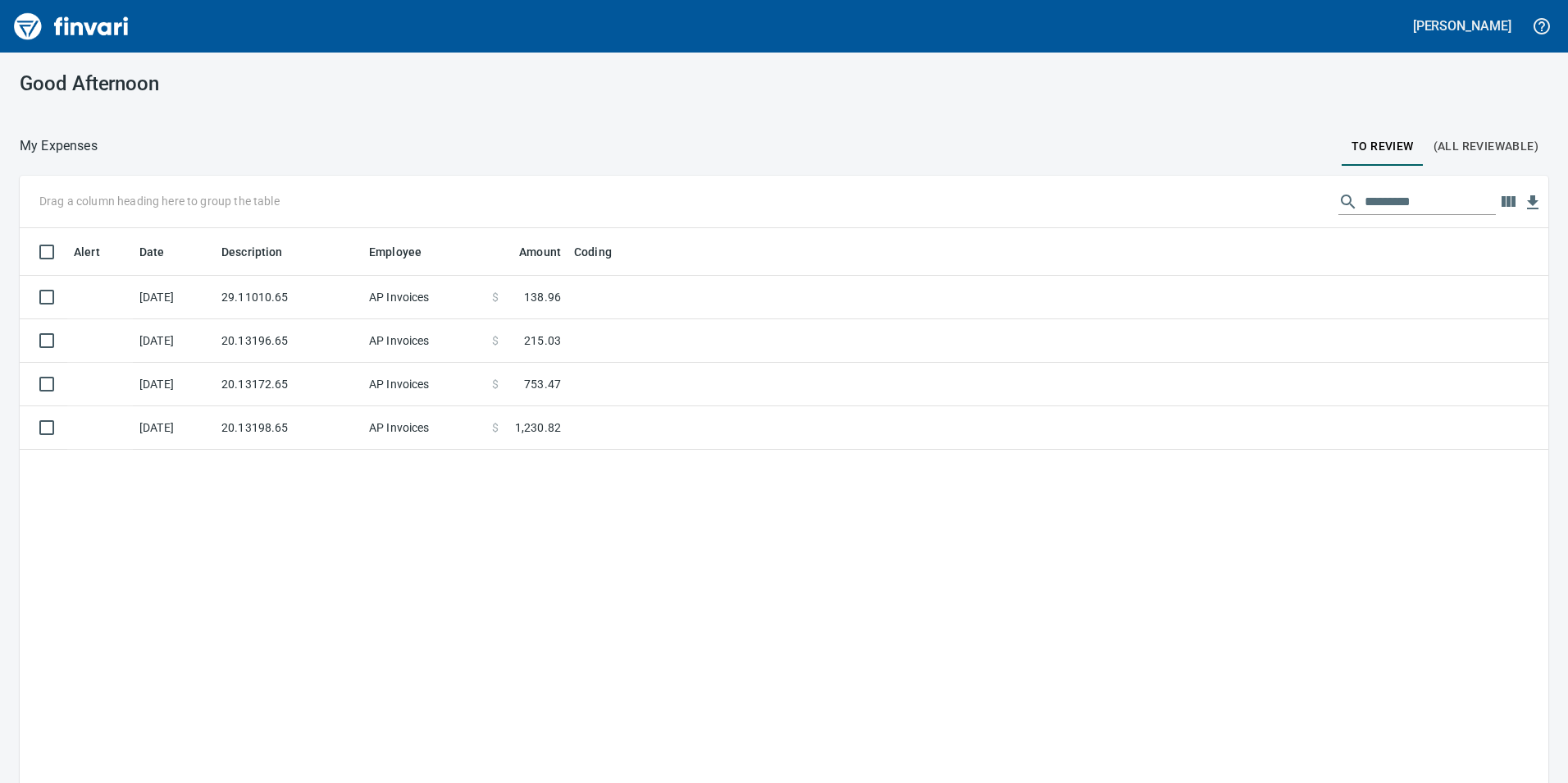
click at [245, 422] on td "20.13198.65" at bounding box center [288, 427] width 148 height 44
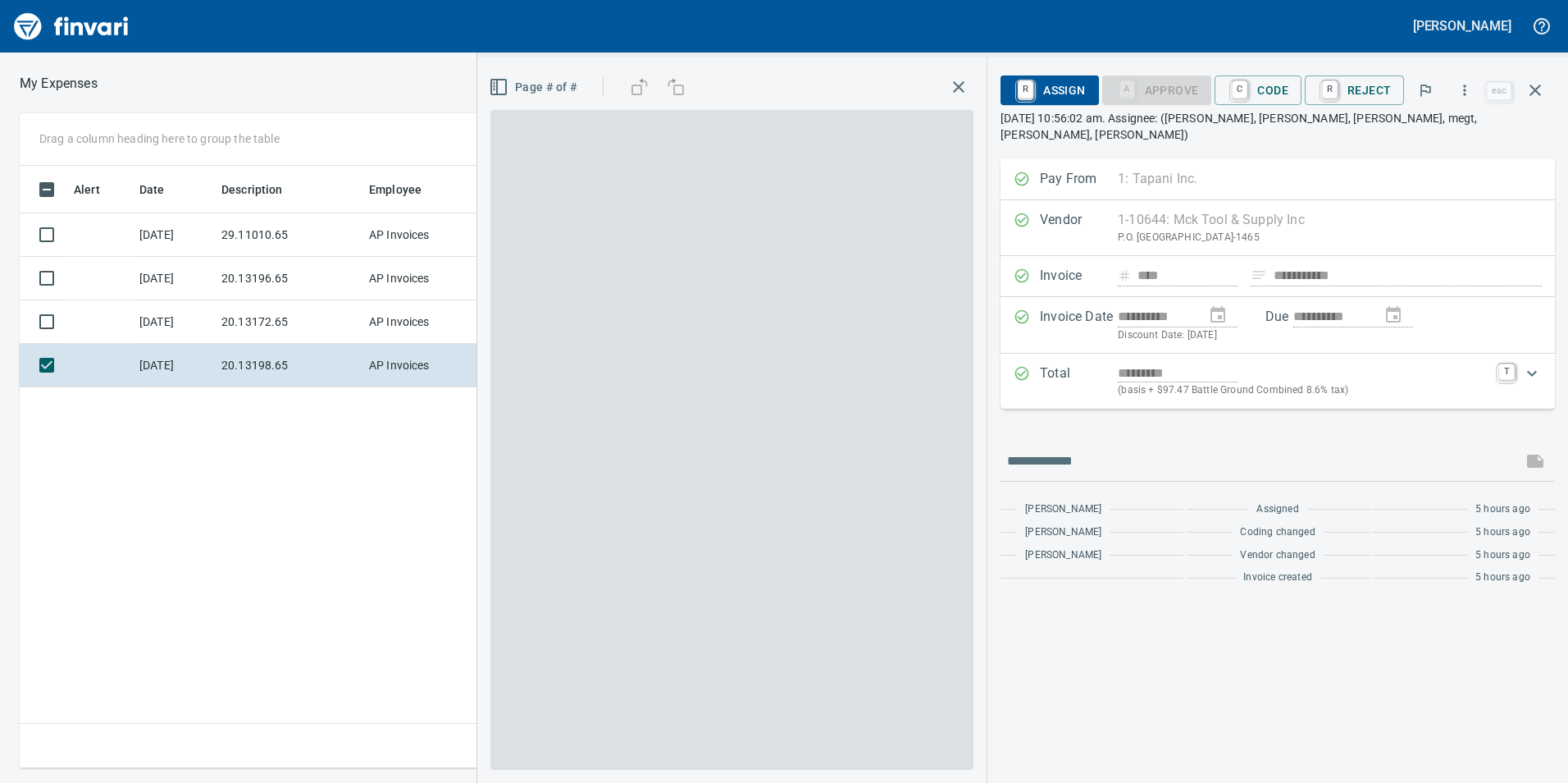
scroll to position [590, 1106]
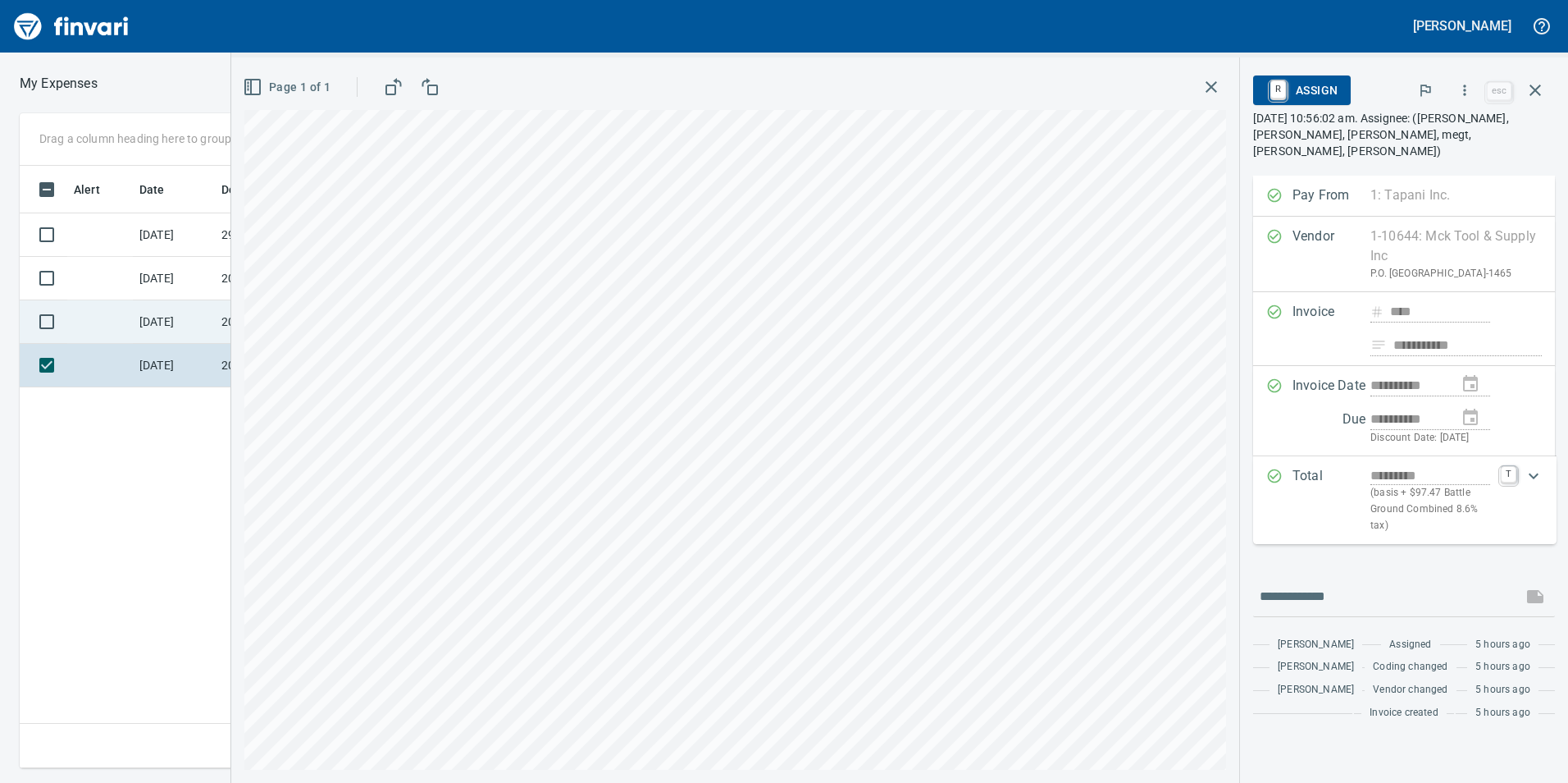
click at [160, 326] on td "[DATE]" at bounding box center [174, 322] width 82 height 44
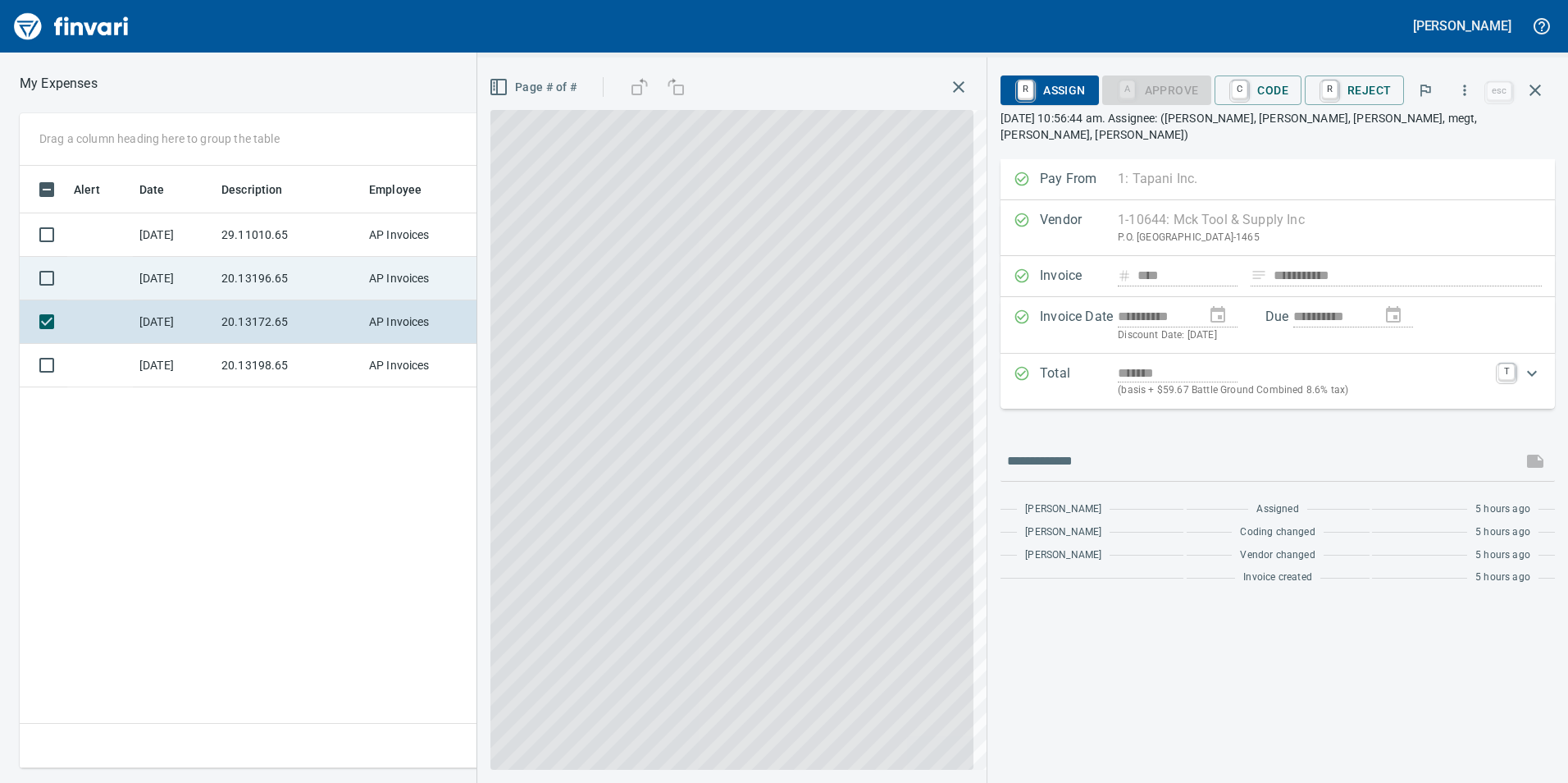
click at [179, 268] on td "[DATE]" at bounding box center [174, 279] width 82 height 44
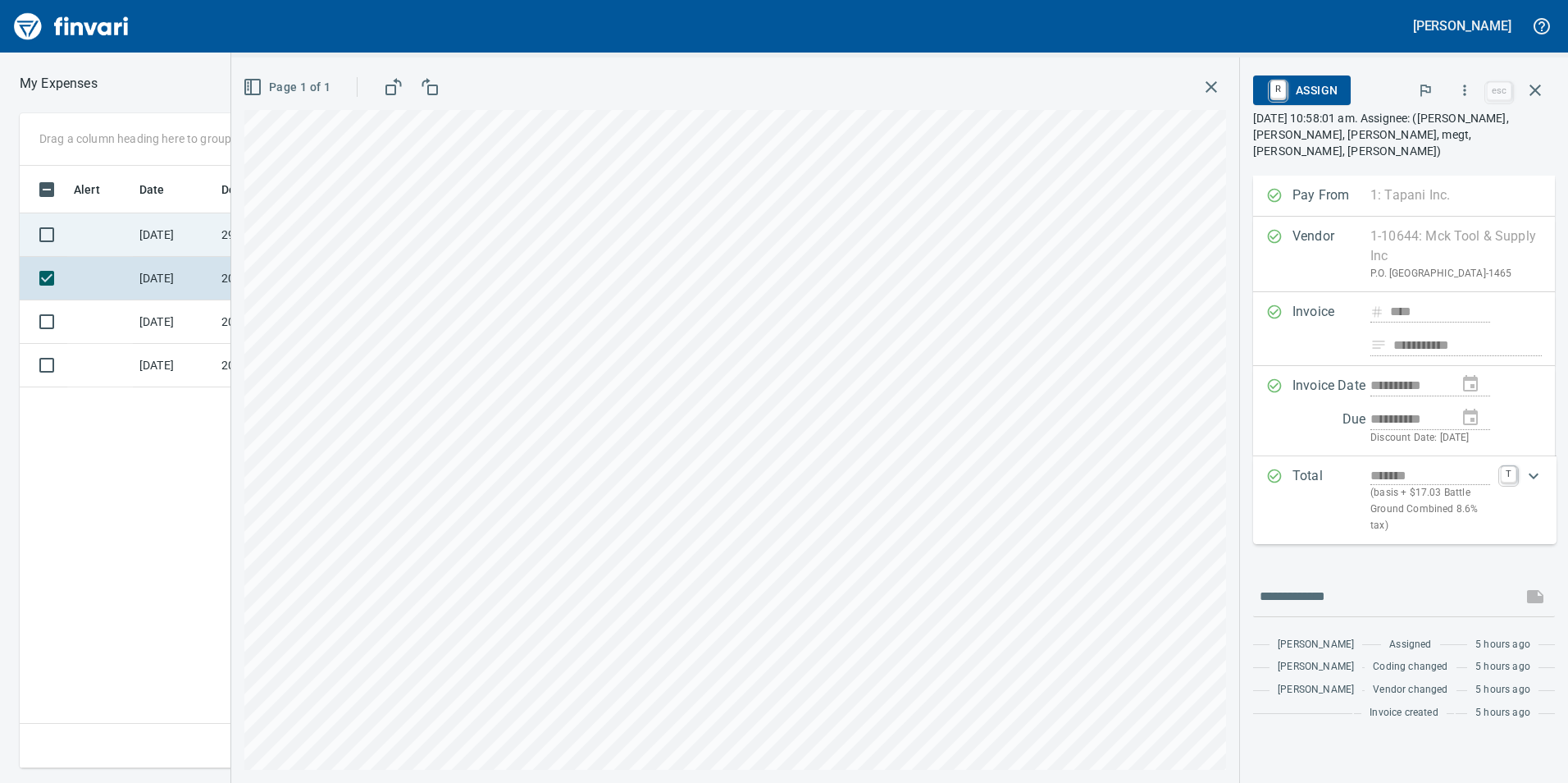
click at [190, 234] on td "[DATE]" at bounding box center [174, 235] width 82 height 44
